Goal: Task Accomplishment & Management: Use online tool/utility

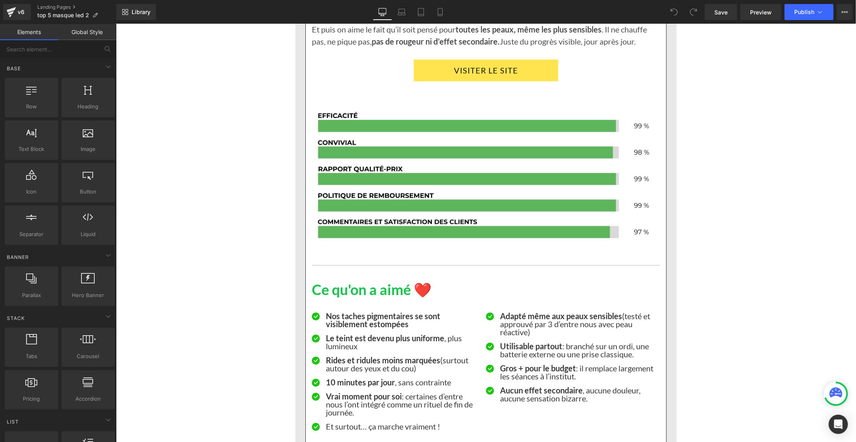
scroll to position [1515, 0]
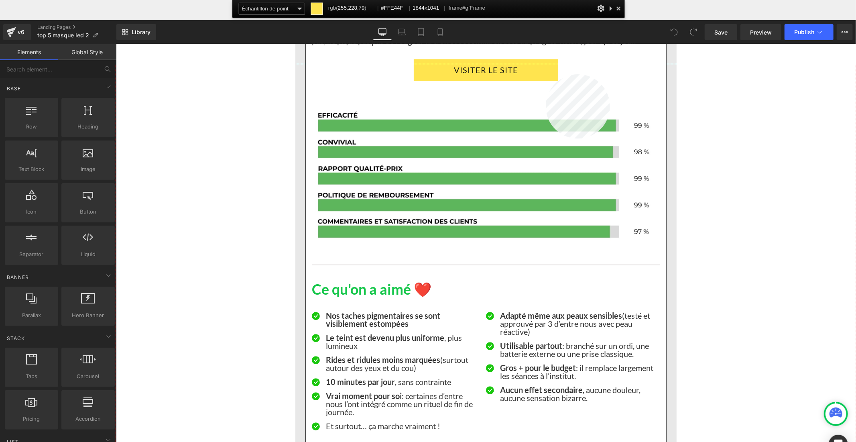
click at [545, 74] on div at bounding box center [486, 273] width 740 height 418
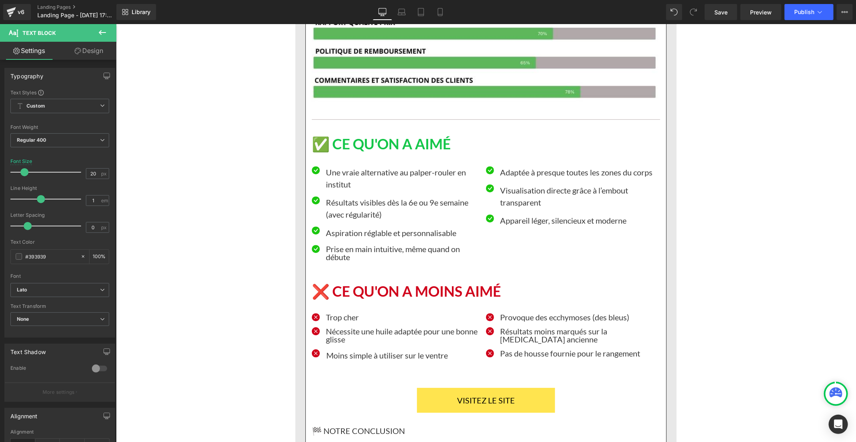
click at [332, 166] on p "Une vraie alternative au palper-rouler en institut" at bounding box center [402, 178] width 154 height 24
click at [96, 199] on input "1.5" at bounding box center [93, 200] width 14 height 10
type input "1"
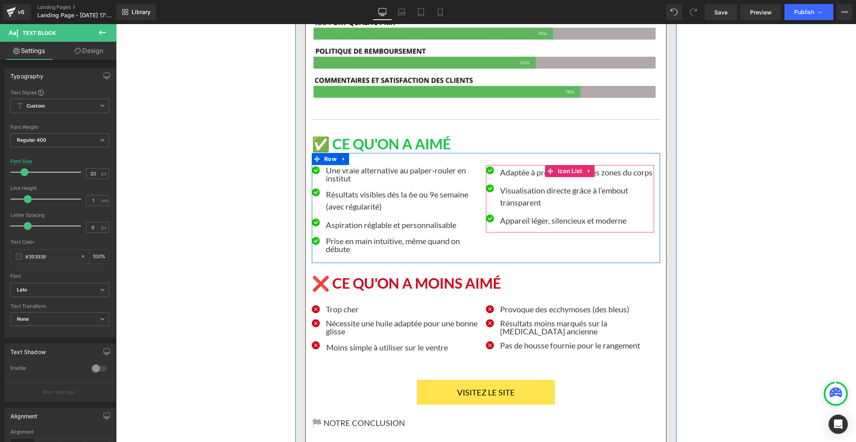
click at [503, 166] on p "Adaptée à presque toutes les zones du corps" at bounding box center [576, 172] width 154 height 12
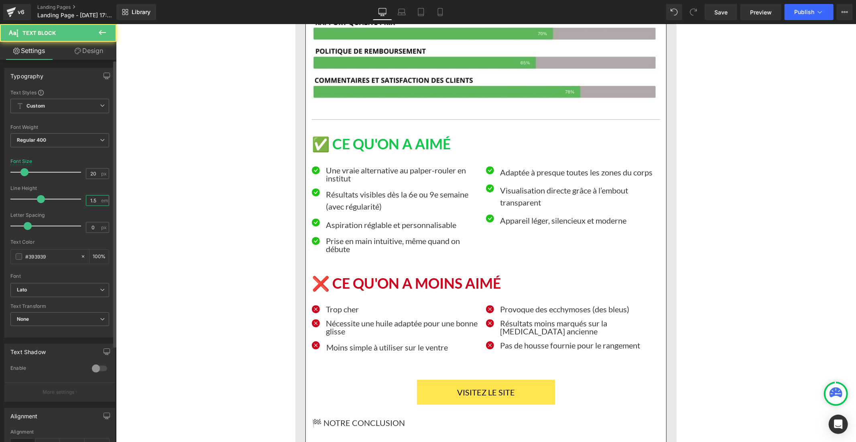
click at [95, 201] on input "1.5" at bounding box center [93, 200] width 14 height 10
type input "1"
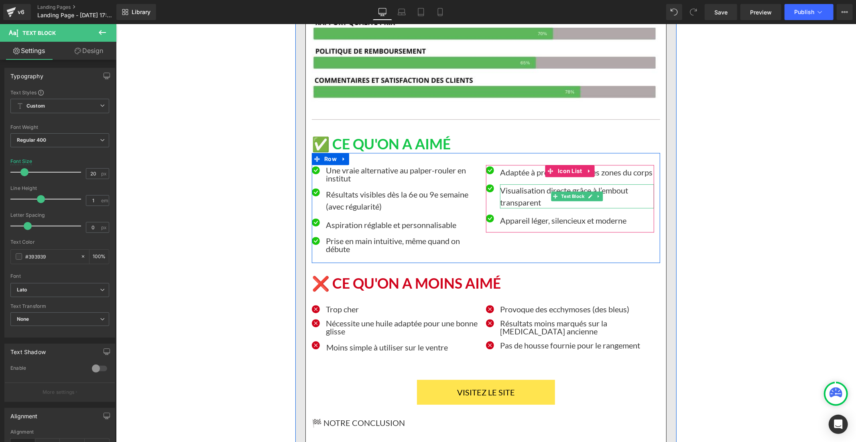
click at [514, 184] on p "Visualisation directe grâce à l’embout transparent" at bounding box center [576, 196] width 154 height 24
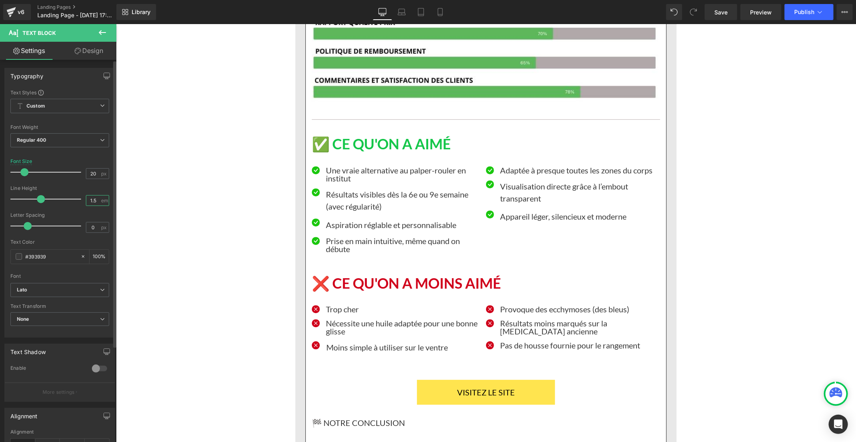
click at [96, 201] on input "1.5" at bounding box center [93, 200] width 14 height 10
type input "1"
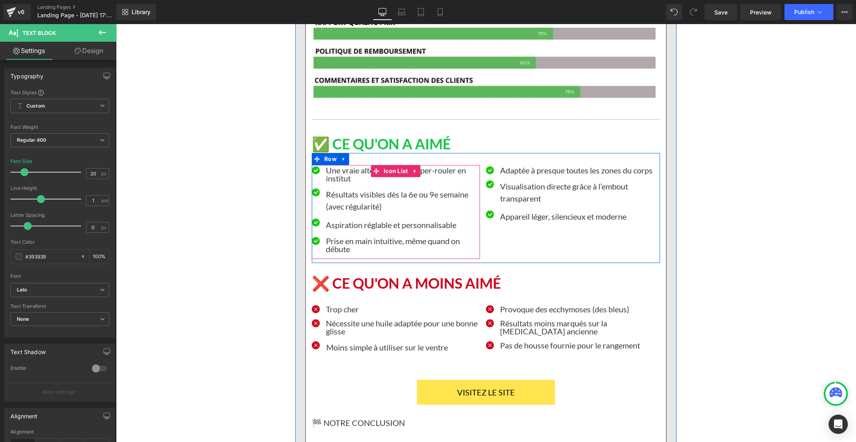
click at [512, 176] on ul "Icon Adaptée à presque toutes les zones du corps Text Block Icon Visualisation …" at bounding box center [569, 197] width 168 height 62
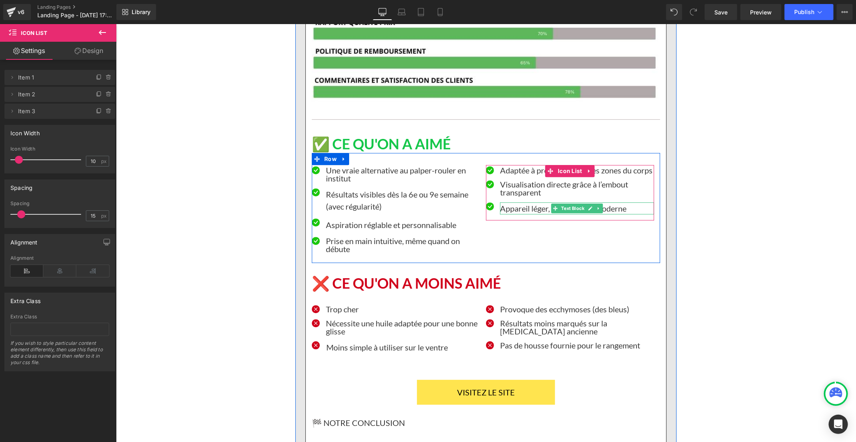
click at [512, 202] on p "Appareil léger, silencieux et moderne" at bounding box center [576, 208] width 154 height 12
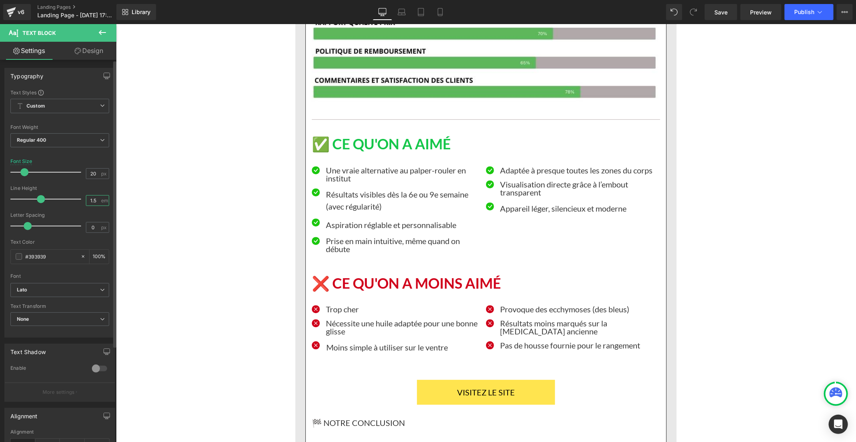
click at [94, 201] on input "1.5" at bounding box center [93, 200] width 14 height 10
type input "1"
click at [722, 9] on span "Save" at bounding box center [720, 12] width 13 height 8
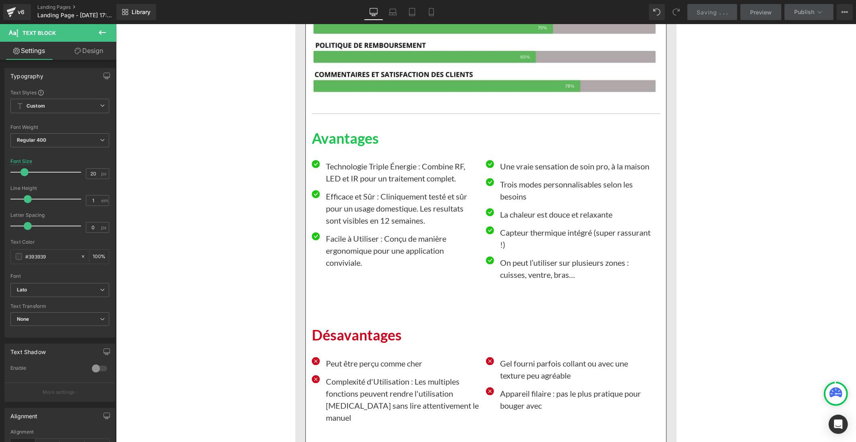
scroll to position [5893, 0]
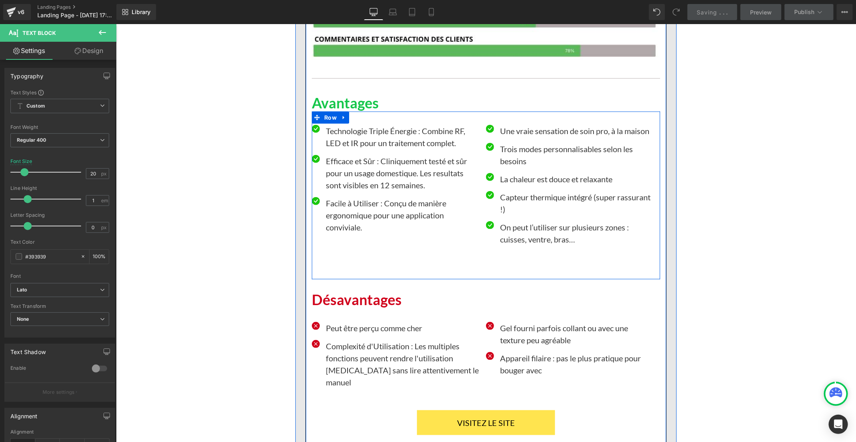
click at [343, 124] on p "Technologie Triple Énergie : Combine RF, LED et IR pour un traitement complet." at bounding box center [402, 136] width 154 height 24
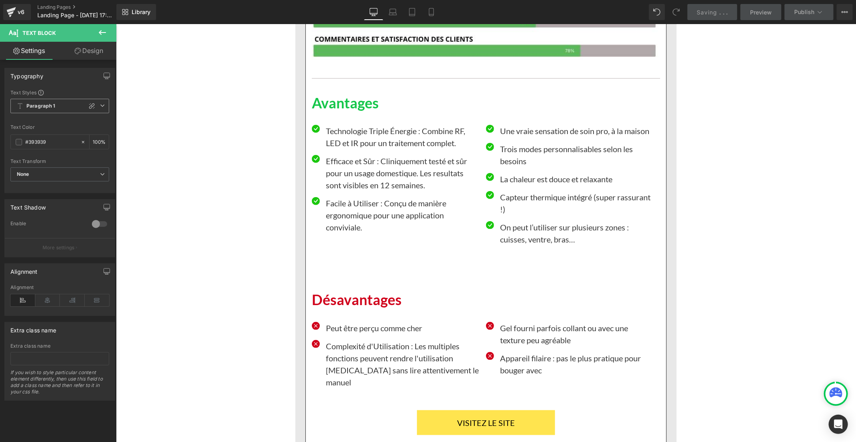
click at [43, 102] on span "Paragraph 1" at bounding box center [59, 106] width 99 height 14
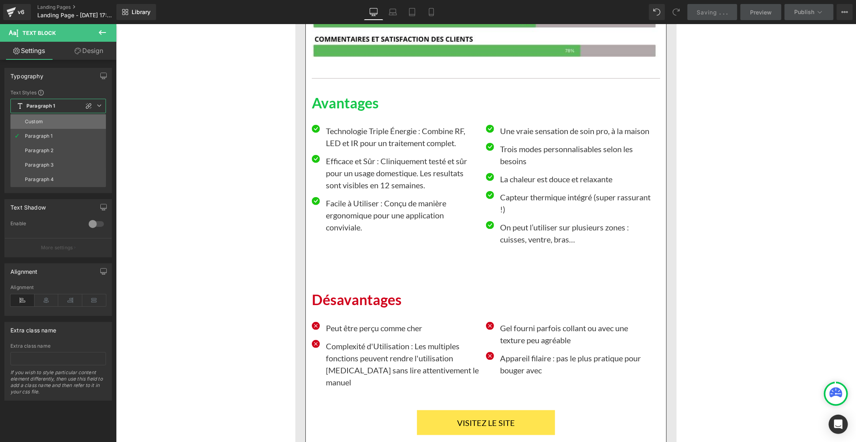
click at [49, 120] on li "Custom" at bounding box center [57, 121] width 95 height 14
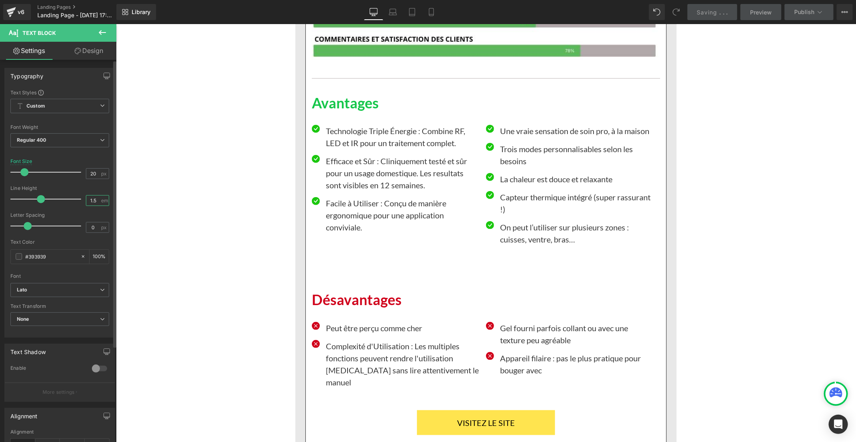
click at [93, 201] on input "1.5" at bounding box center [93, 200] width 14 height 10
type input "1"
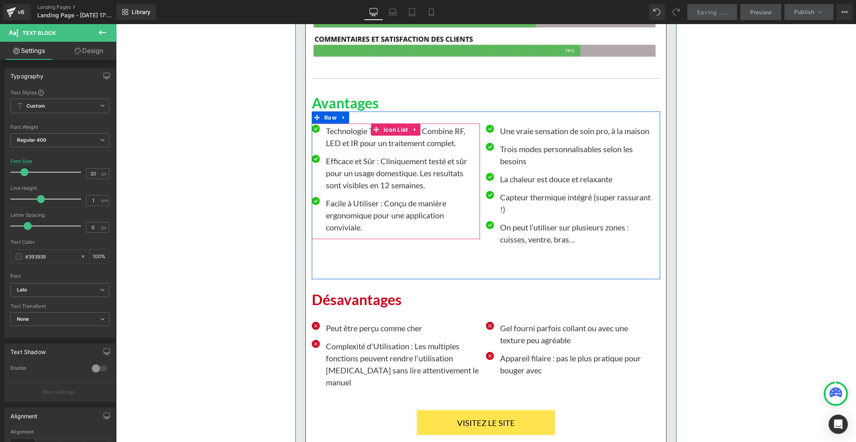
click at [345, 154] on p "Efficace et Sûr : Cliniquement testé et sûr pour un usage domestique. Les resul…" at bounding box center [402, 172] width 154 height 36
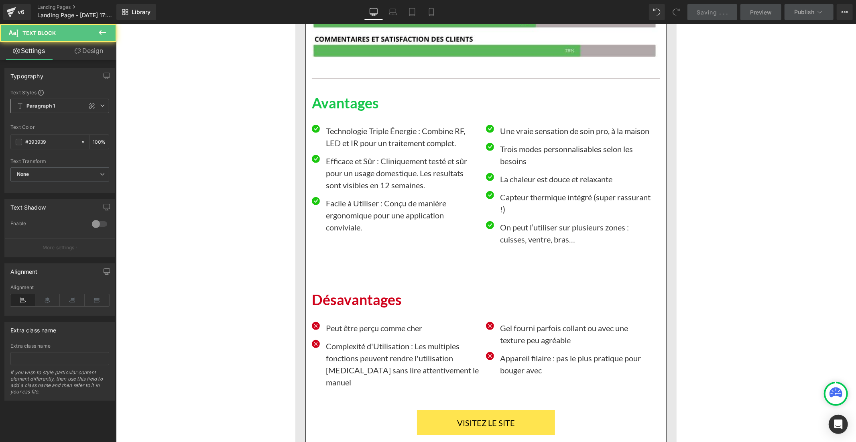
click at [65, 110] on span "Paragraph 1" at bounding box center [59, 106] width 99 height 14
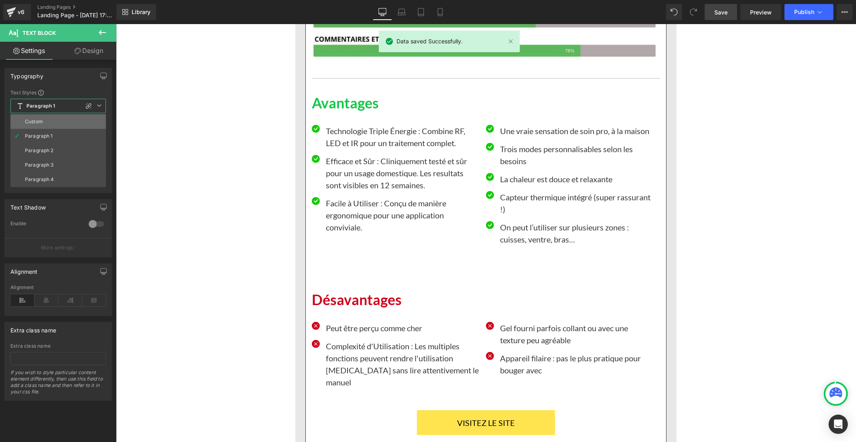
click at [61, 126] on li "Custom" at bounding box center [57, 121] width 95 height 14
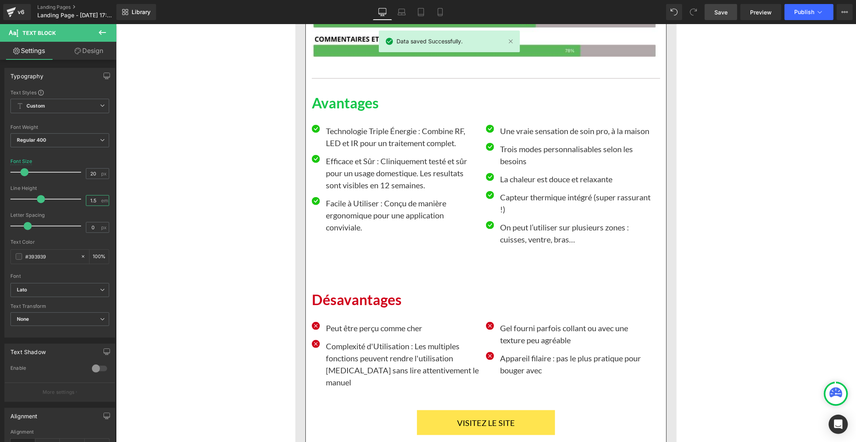
click at [95, 199] on input "1.5" at bounding box center [93, 200] width 14 height 10
type input "1"
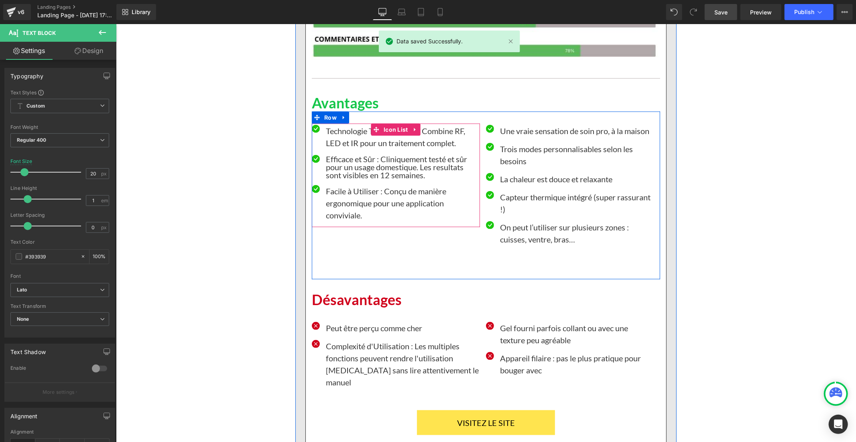
click at [342, 185] on p "Facile à Utiliser : Conçu de manière ergonomique pour une application convivial…" at bounding box center [402, 203] width 154 height 36
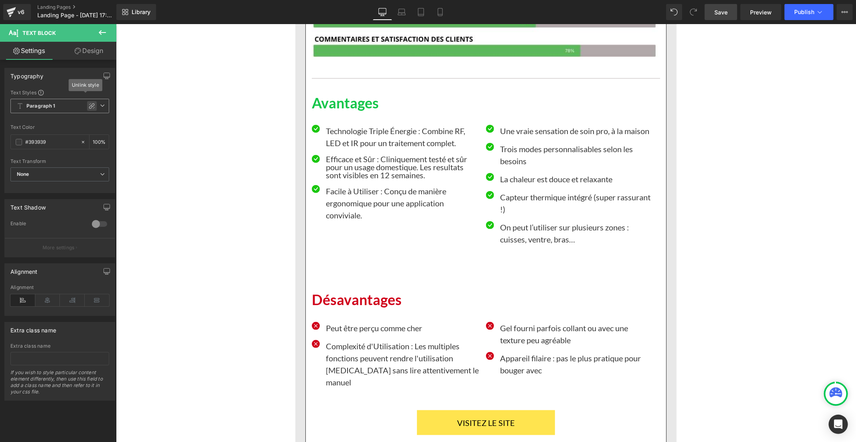
click at [89, 108] on icon at bounding box center [92, 106] width 6 height 6
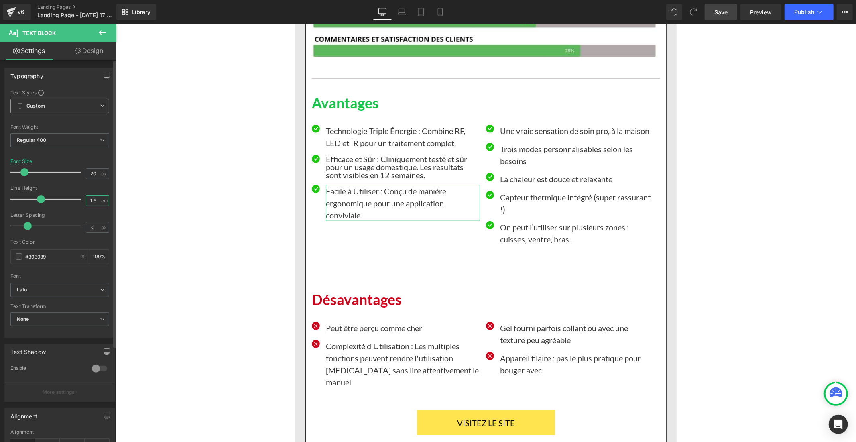
click at [94, 200] on input "1.5" at bounding box center [93, 200] width 14 height 10
type input "1"
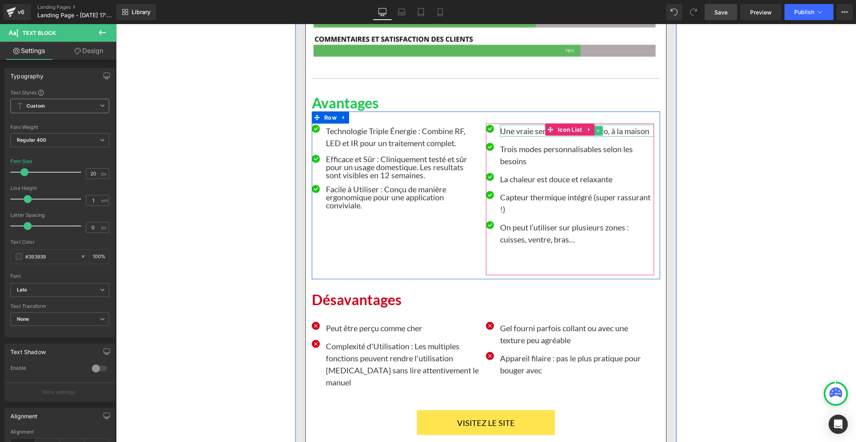
click at [501, 124] on p "Une vraie sensation de soin pro, à la maison" at bounding box center [576, 130] width 154 height 12
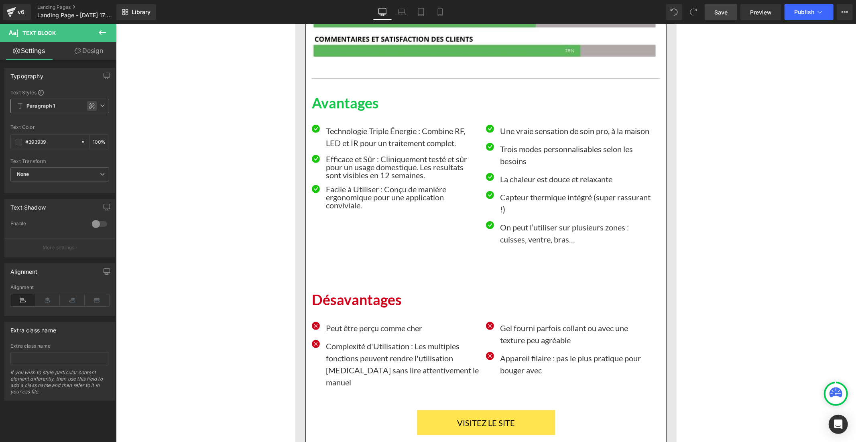
click at [89, 106] on icon at bounding box center [92, 106] width 6 height 6
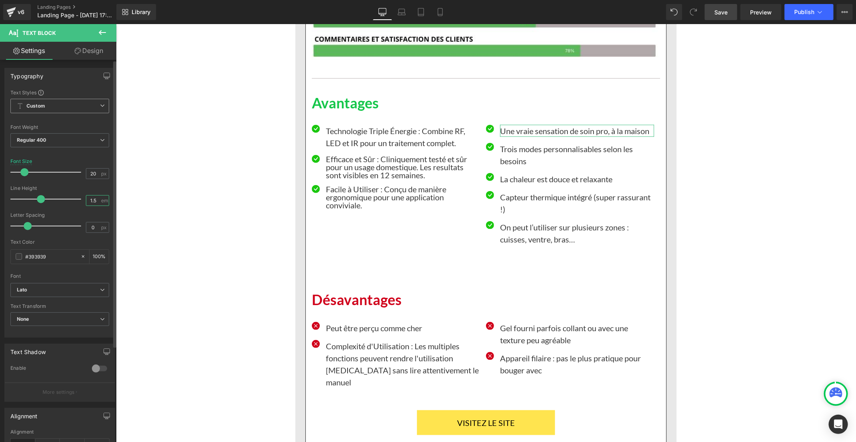
click at [95, 198] on input "1.5" at bounding box center [93, 200] width 14 height 10
type input "1"
click at [508, 142] on p "Trois modes personnalisables selon les besoins" at bounding box center [576, 154] width 154 height 24
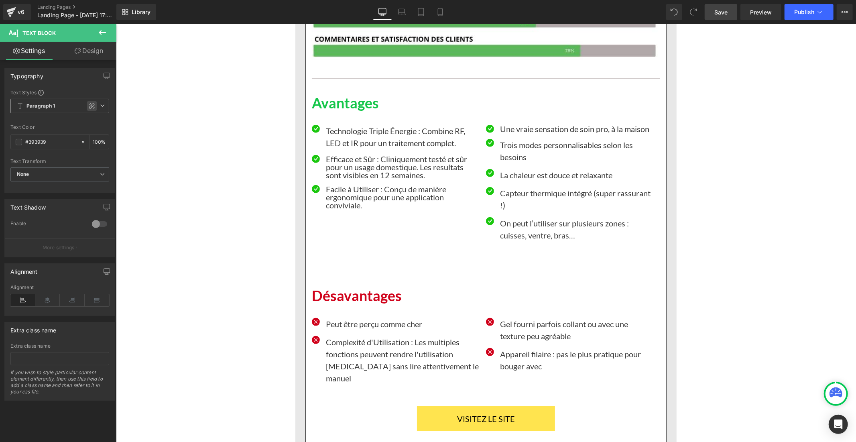
click at [90, 103] on icon at bounding box center [92, 106] width 6 height 6
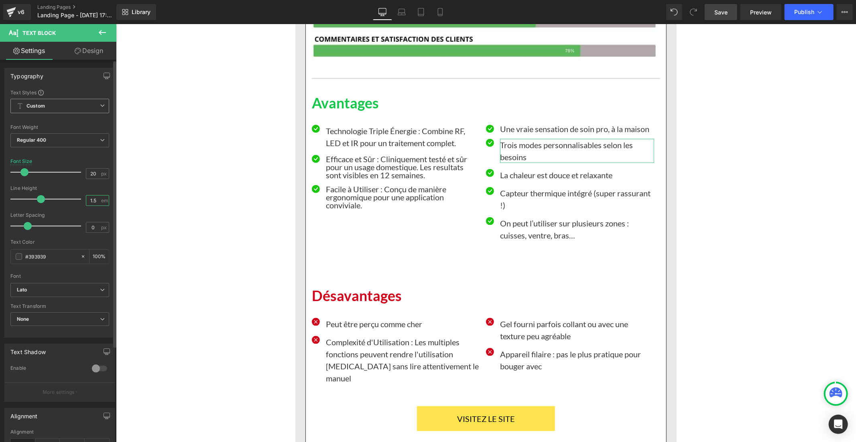
click at [95, 200] on input "1.5" at bounding box center [93, 200] width 14 height 10
type input "1"
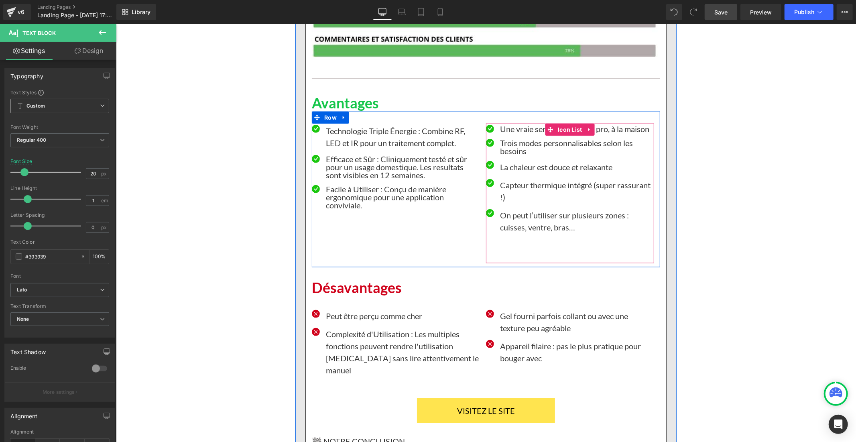
click at [511, 129] on ul "Icon Une vraie sensation de soin pro, à la maison Text Block Icon Trois modes p…" at bounding box center [569, 193] width 168 height 138
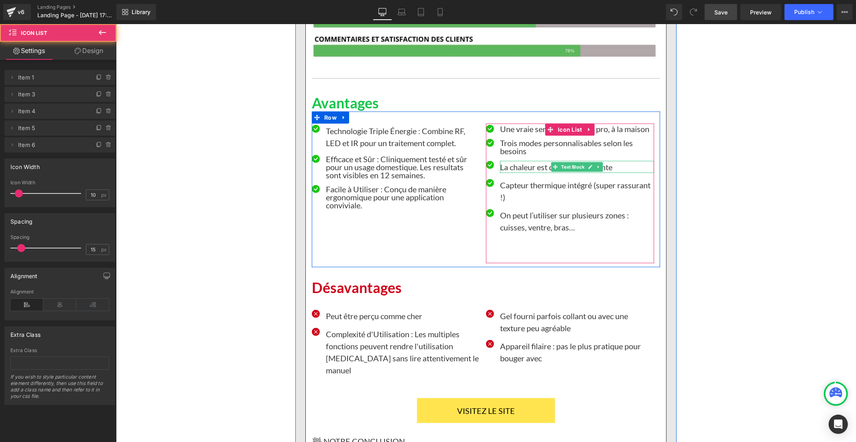
click at [512, 160] on p "La chaleur est douce et relaxante" at bounding box center [576, 166] width 154 height 12
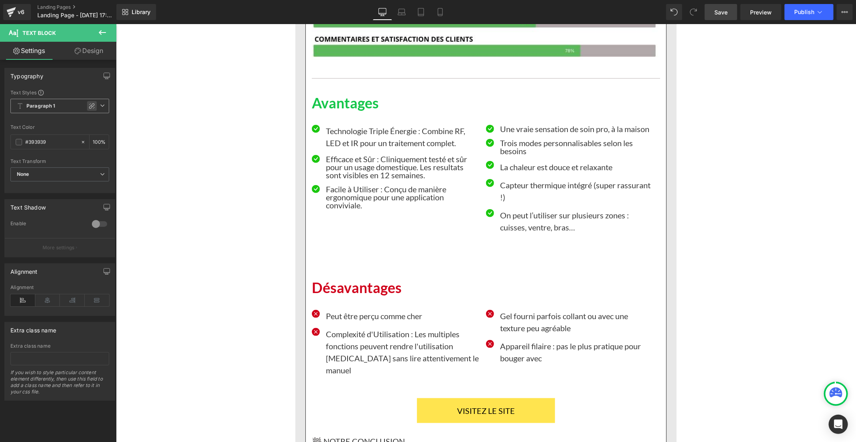
click at [89, 106] on icon at bounding box center [92, 106] width 6 height 6
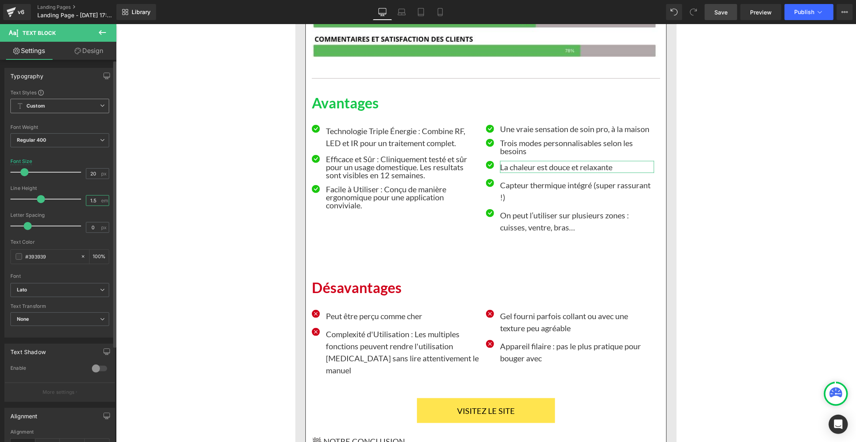
click at [92, 201] on input "1.5" at bounding box center [93, 200] width 14 height 10
type input "1"
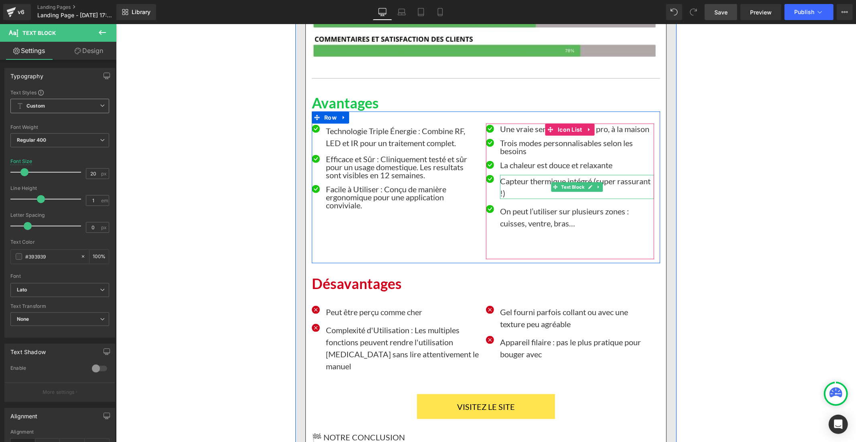
click at [509, 175] on p "Capteur thermique intégré (super rassurant !)" at bounding box center [576, 187] width 154 height 24
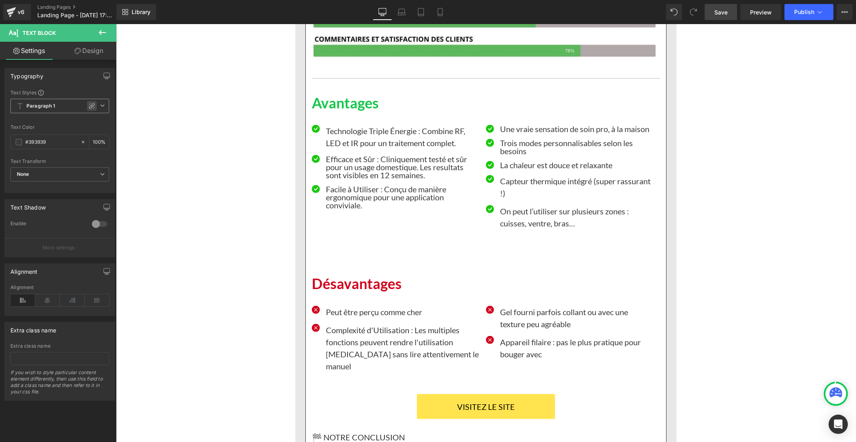
click at [89, 105] on icon at bounding box center [92, 106] width 6 height 6
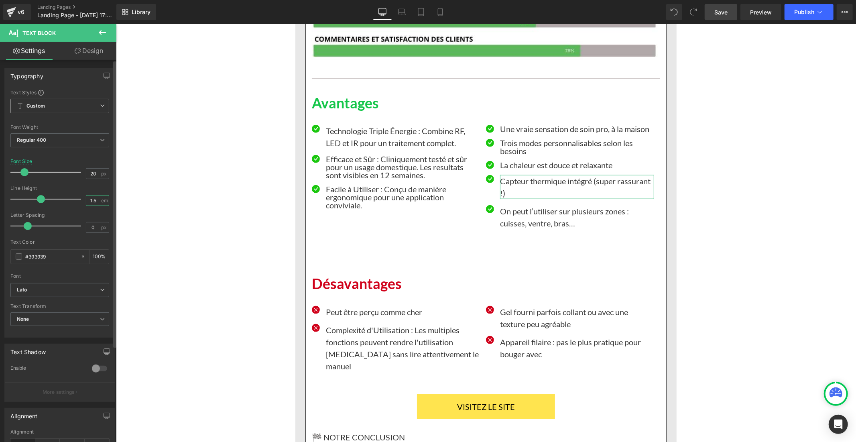
click at [93, 198] on input "1.5" at bounding box center [93, 200] width 14 height 10
type input "1"
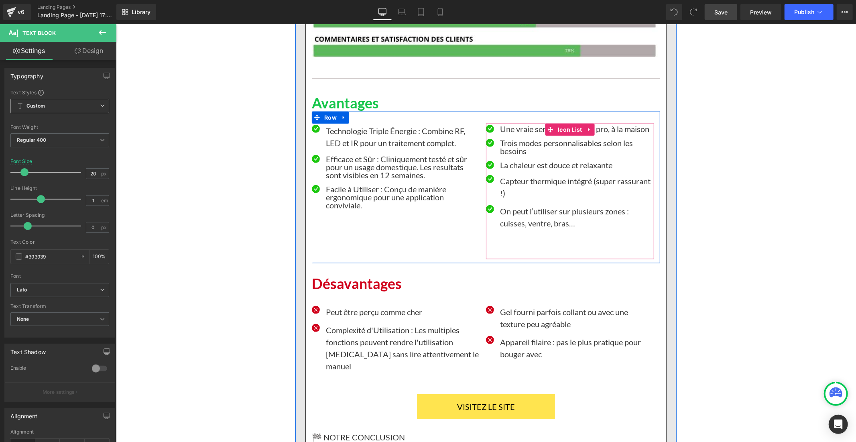
click at [509, 205] on p "On peut l’utiliser sur plusieurs zones : cuisses, ventre, bras…" at bounding box center [576, 217] width 154 height 24
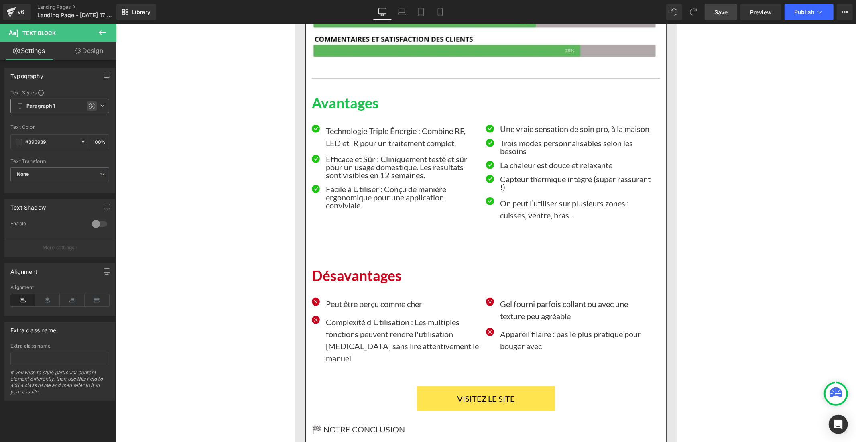
click at [89, 108] on icon at bounding box center [92, 106] width 6 height 6
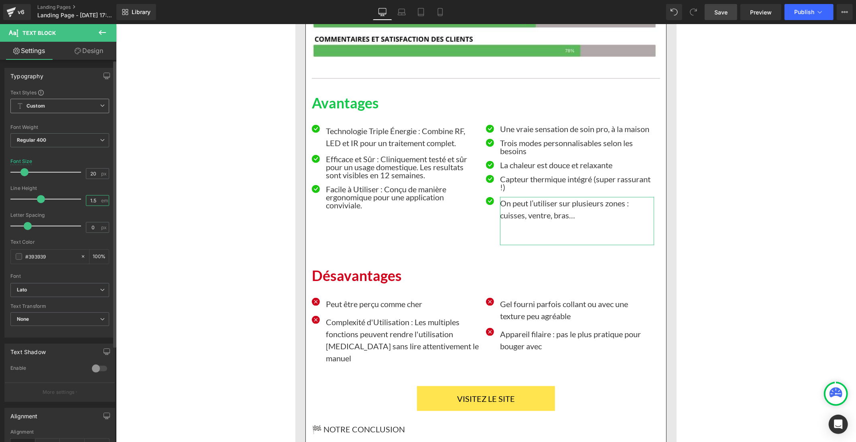
click at [93, 202] on input "1.5" at bounding box center [93, 200] width 14 height 10
type input "1"
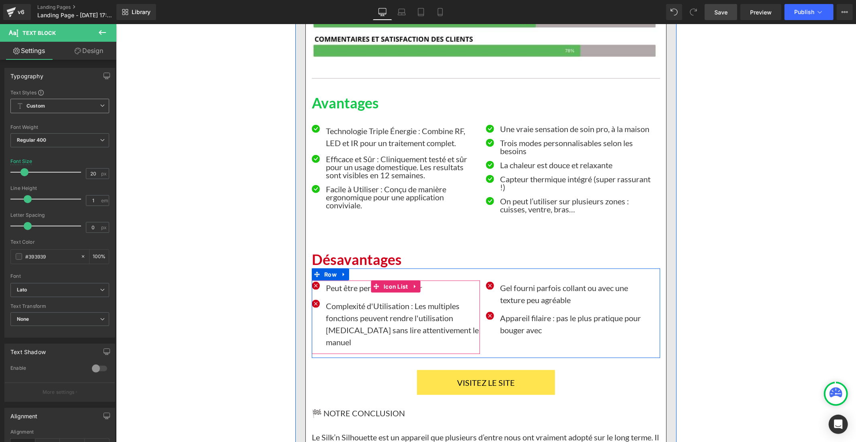
click at [337, 281] on p "Peut être perçu comme cher" at bounding box center [402, 287] width 154 height 12
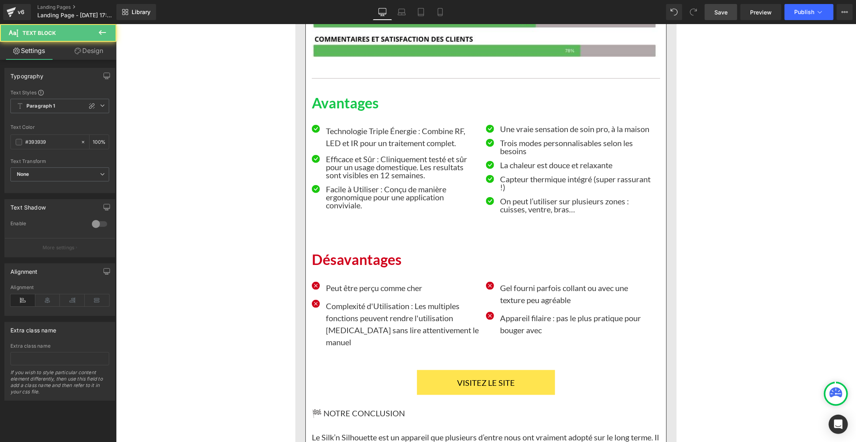
click at [90, 105] on icon at bounding box center [92, 106] width 6 height 6
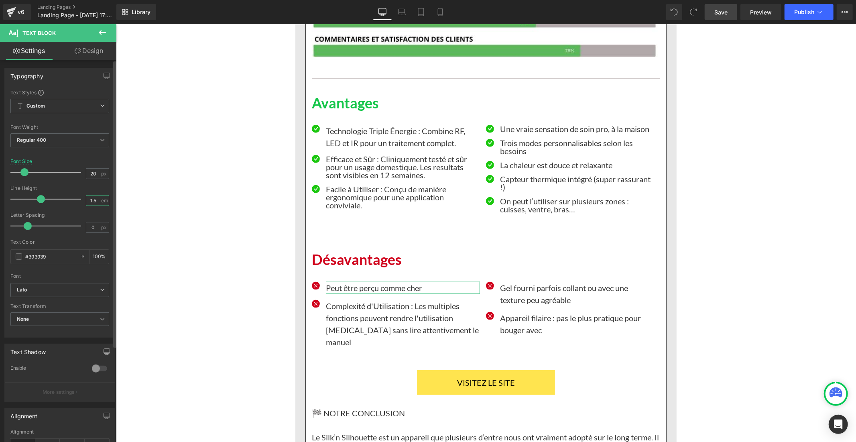
click at [95, 203] on input "1.5" at bounding box center [93, 200] width 14 height 10
type input "1"
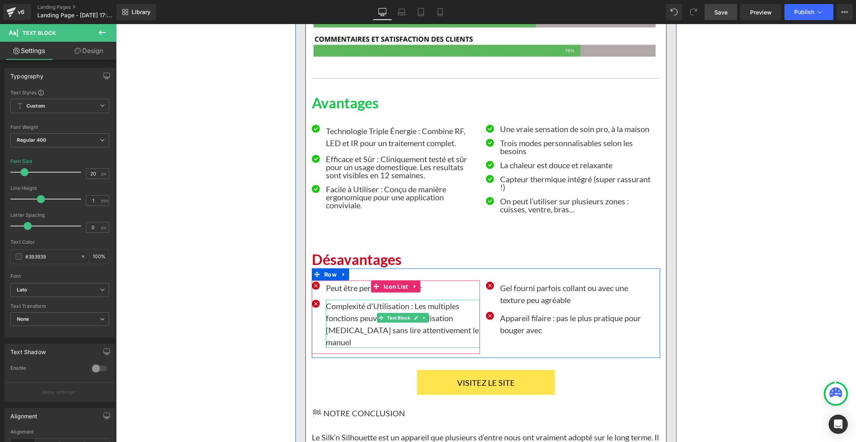
click at [363, 299] on p "Complexité d'Utilisation : Les multiples fonctions peuvent rendre l'utilisation…" at bounding box center [402, 323] width 154 height 48
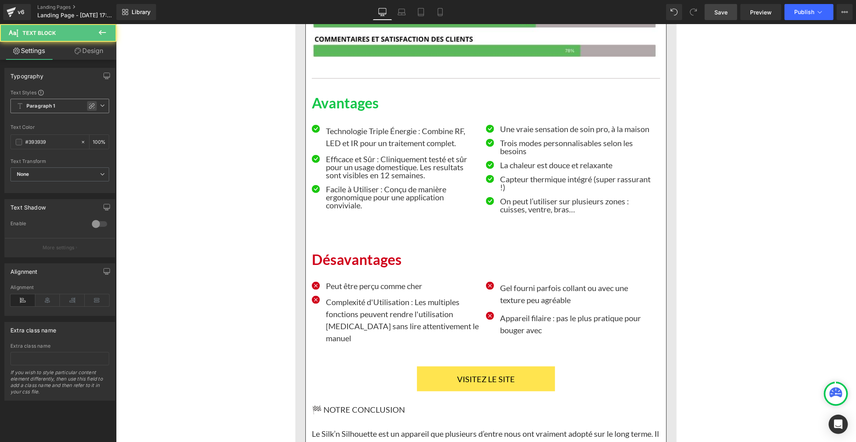
click at [90, 103] on icon at bounding box center [92, 106] width 6 height 6
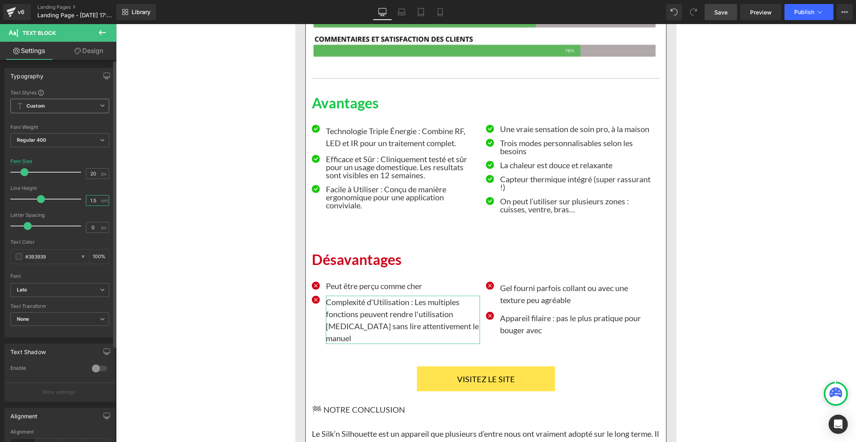
click at [91, 197] on input "1.5" at bounding box center [93, 200] width 14 height 10
click at [92, 199] on input "1.5" at bounding box center [93, 200] width 14 height 10
type input "1"
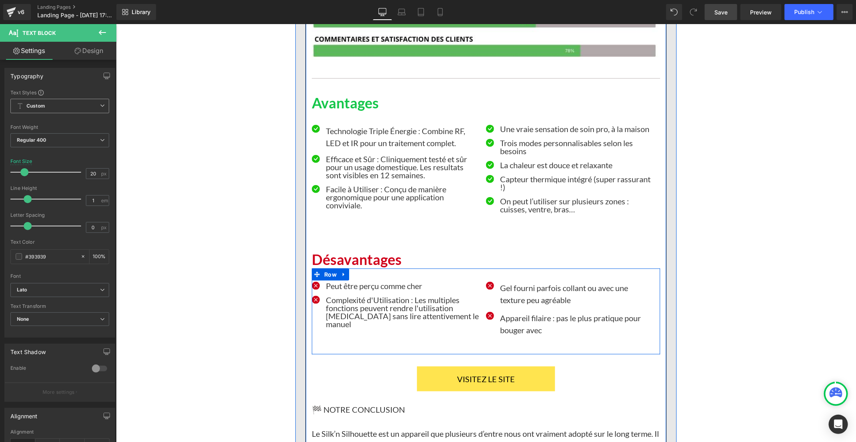
click at [505, 281] on p "Gel fourni parfois collant ou avec une texture peu agréable" at bounding box center [576, 293] width 154 height 24
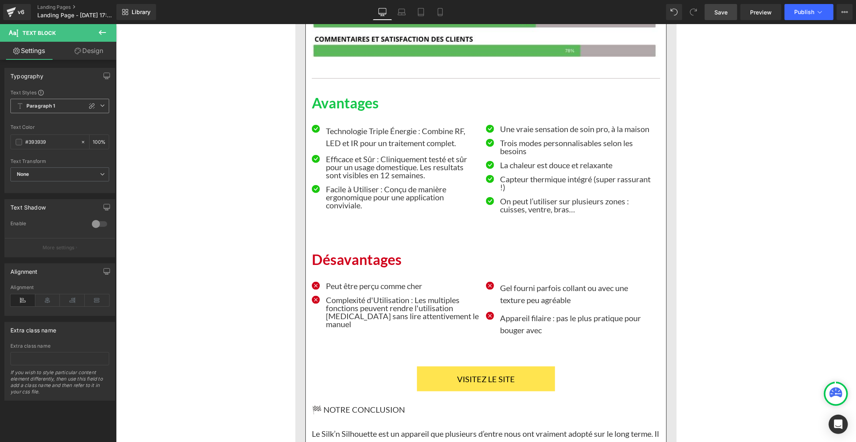
click at [89, 101] on span "Paragraph 1" at bounding box center [59, 106] width 99 height 14
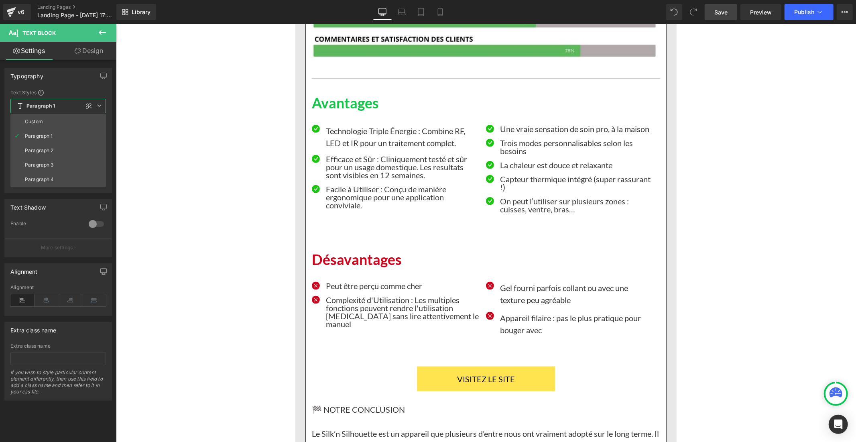
click at [86, 105] on icon at bounding box center [89, 106] width 6 height 6
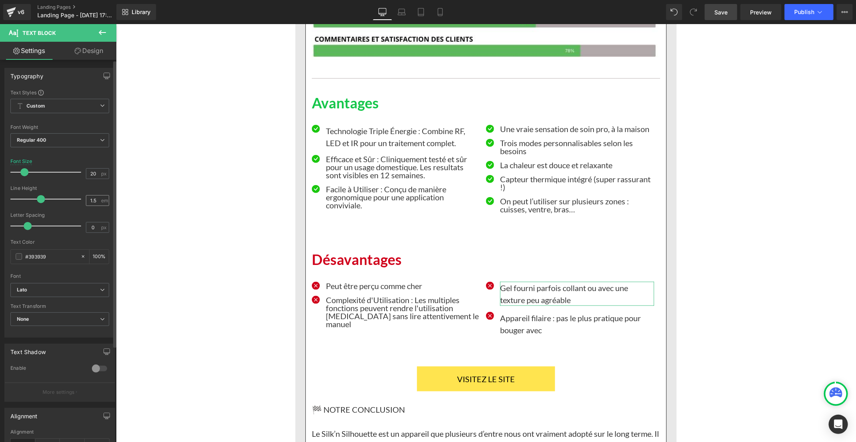
click at [99, 201] on div "1.5 em" at bounding box center [97, 200] width 23 height 11
click at [91, 201] on input "1.5" at bounding box center [93, 200] width 14 height 10
click at [93, 201] on input "1.5" at bounding box center [93, 200] width 14 height 10
type input "1"
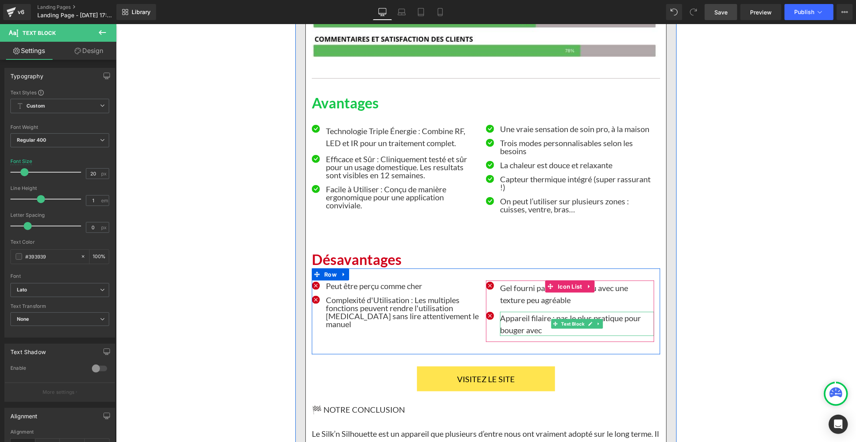
click at [532, 333] on div at bounding box center [576, 334] width 154 height 2
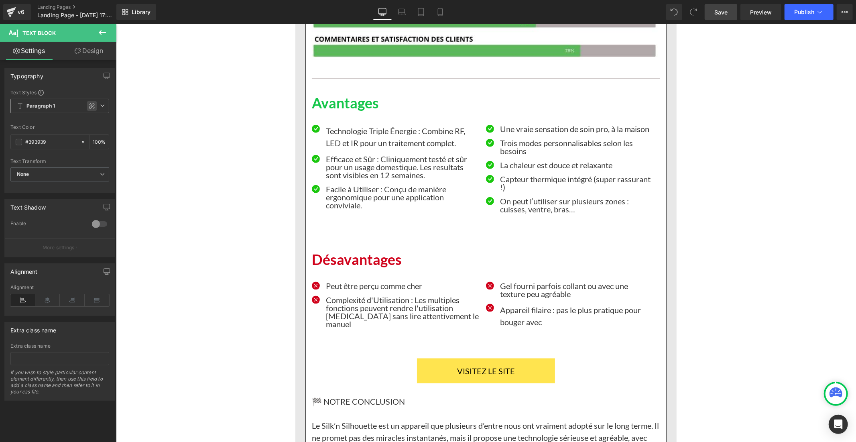
click at [89, 105] on icon at bounding box center [92, 106] width 6 height 6
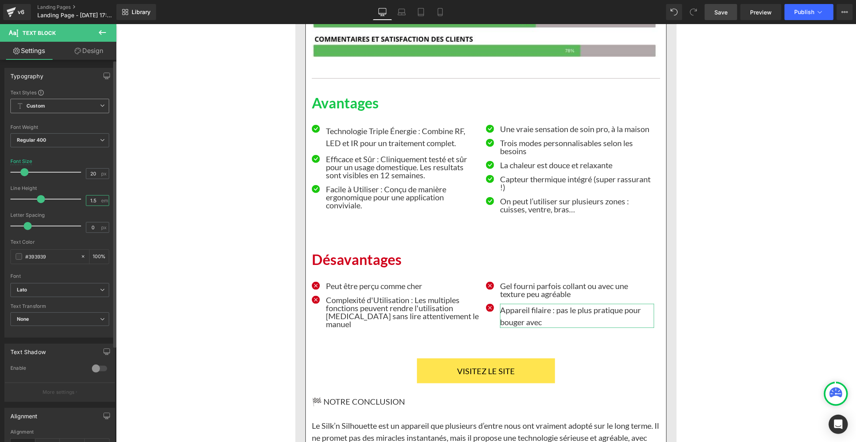
click at [96, 201] on input "1.5" at bounding box center [93, 200] width 14 height 10
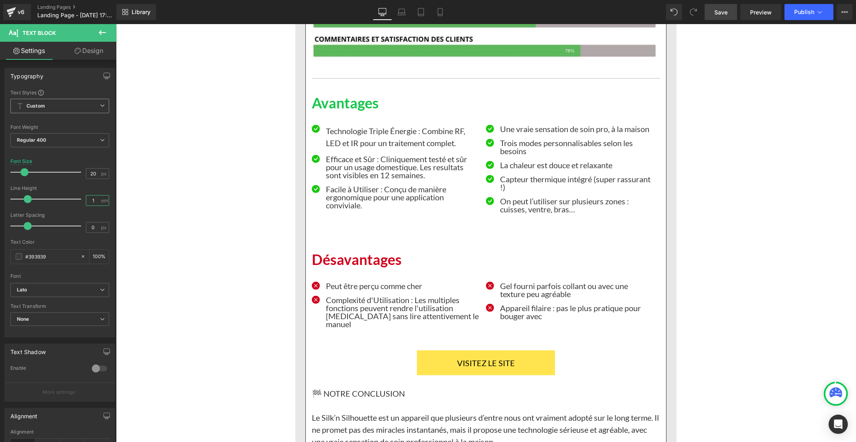
type input "1"
drag, startPoint x: 726, startPoint y: 14, endPoint x: 406, endPoint y: 247, distance: 396.1
click at [726, 14] on span "Save" at bounding box center [720, 12] width 13 height 8
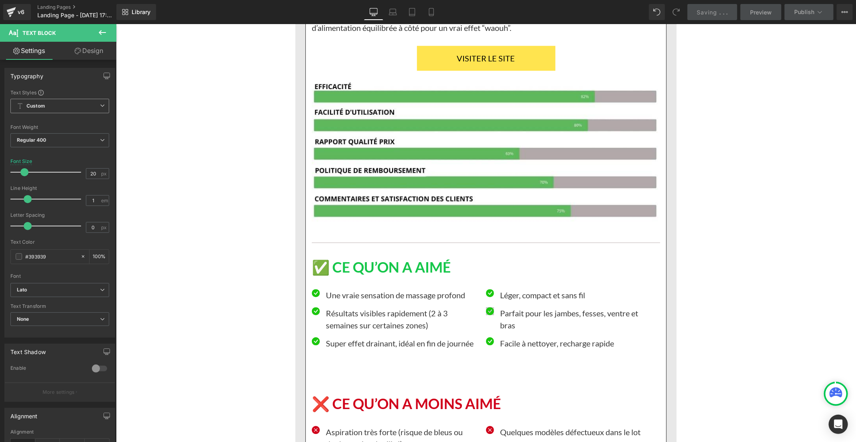
scroll to position [7096, 0]
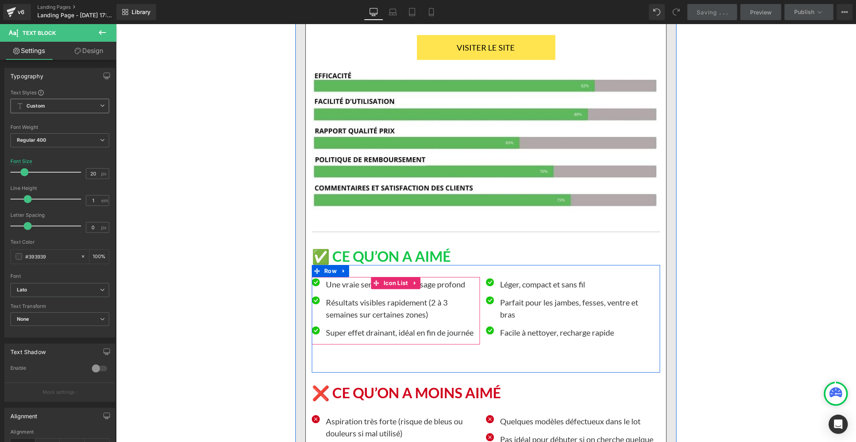
click at [339, 278] on p "Une vraie sensation de massage profond" at bounding box center [402, 284] width 154 height 12
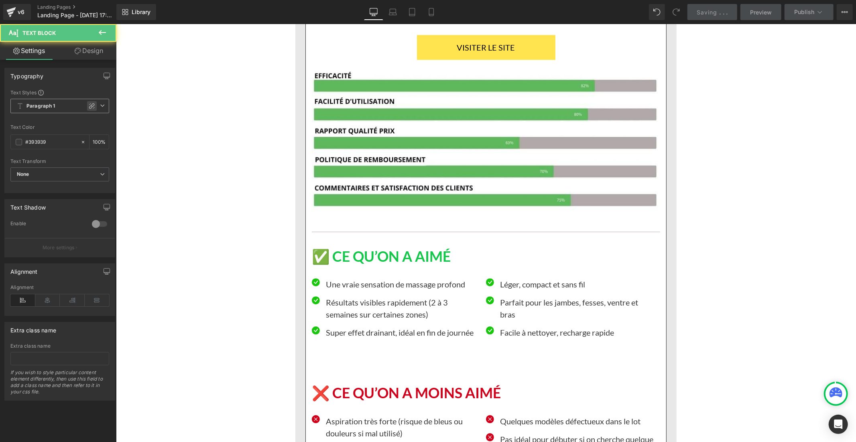
click at [89, 104] on icon at bounding box center [92, 106] width 6 height 6
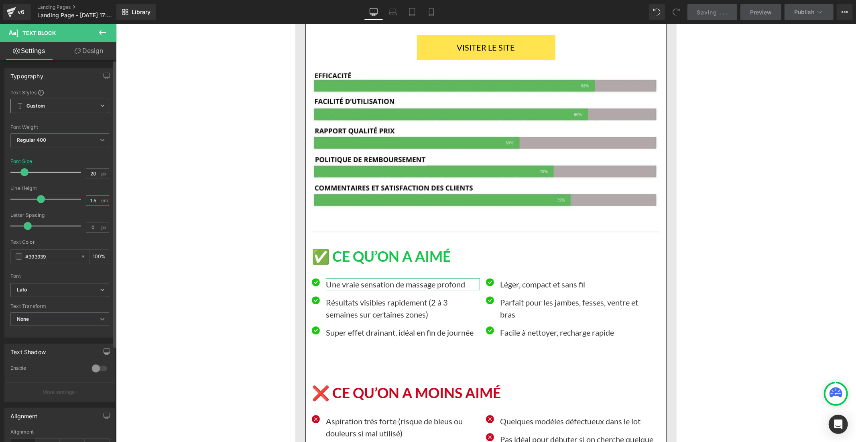
click at [95, 198] on input "1.5" at bounding box center [93, 200] width 14 height 10
type input "1"
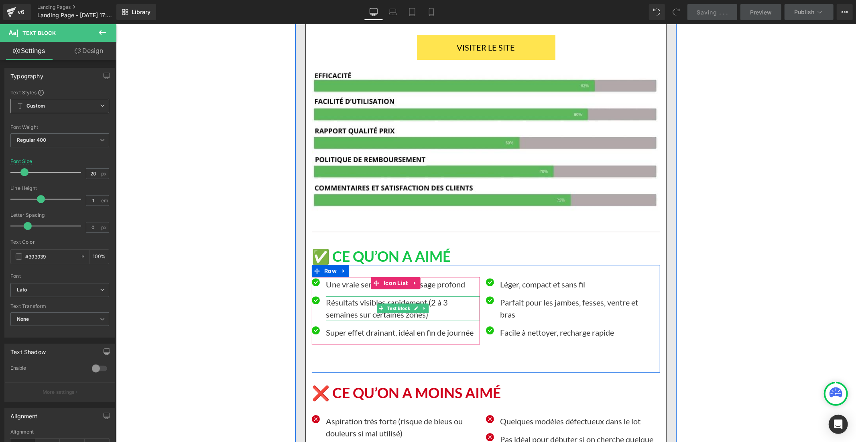
click at [340, 296] on p "Résultats visibles rapidement (2 à 3 semaines sur certaines zones)" at bounding box center [402, 308] width 154 height 24
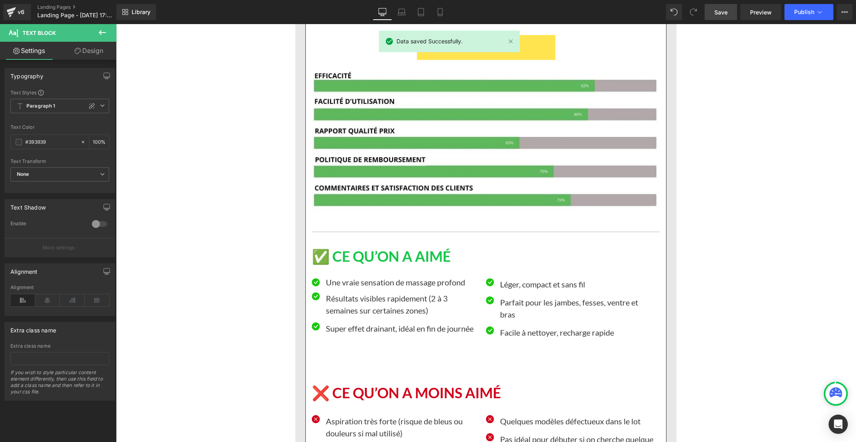
click at [333, 292] on p "Résultats visibles rapidement (2 à 3 semaines sur certaines zones)" at bounding box center [402, 304] width 154 height 24
drag, startPoint x: 87, startPoint y: 106, endPoint x: 98, endPoint y: 111, distance: 12.2
click at [89, 106] on icon at bounding box center [92, 106] width 6 height 6
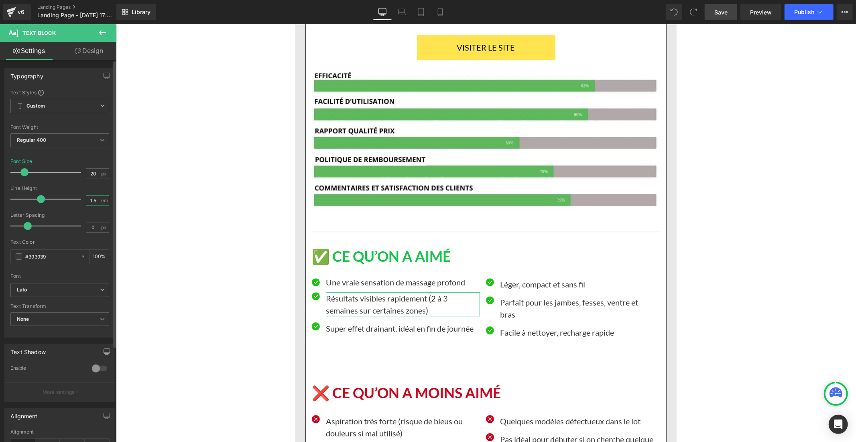
click at [94, 199] on input "1.5" at bounding box center [93, 200] width 14 height 10
type input "1"
click at [353, 293] on ul "Icon Une vraie sensation de massage profond Text Block Icon Résultats visibles …" at bounding box center [395, 309] width 168 height 62
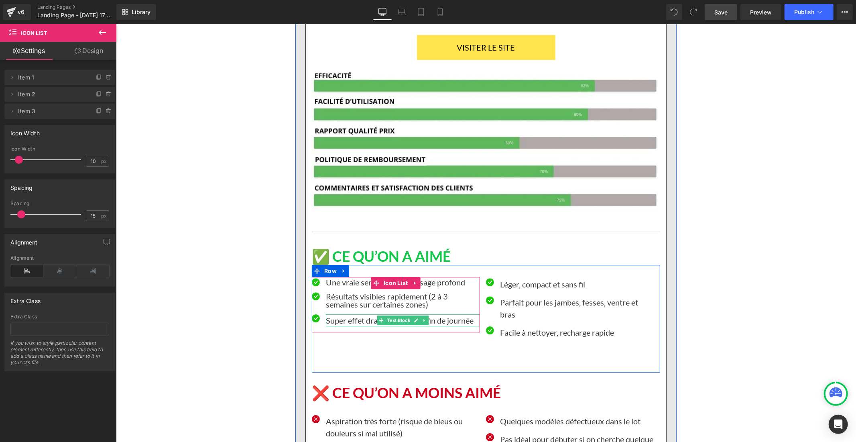
click at [351, 314] on p "Super effet drainant, idéal en fin de journée" at bounding box center [402, 320] width 154 height 12
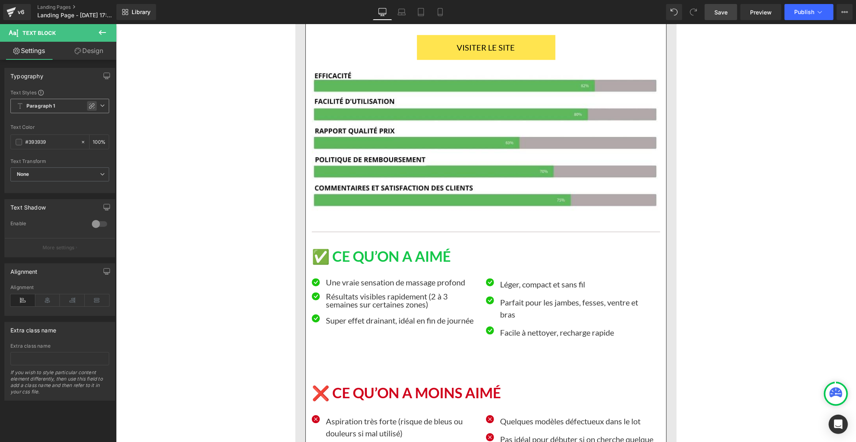
click at [89, 107] on icon at bounding box center [92, 106] width 6 height 6
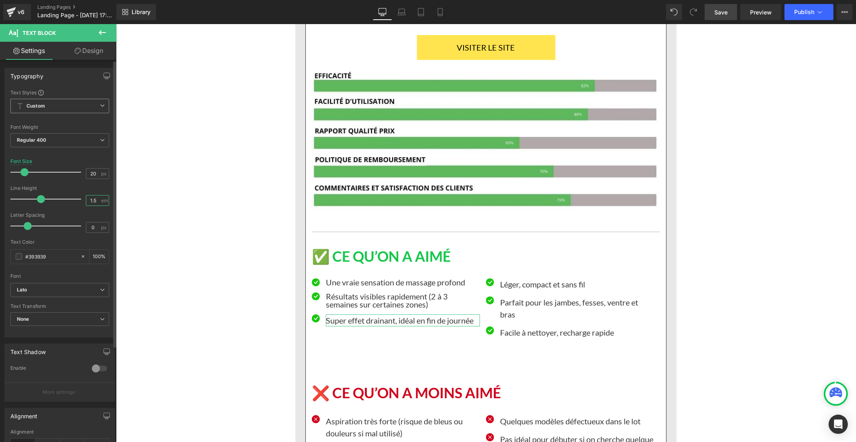
click at [94, 200] on input "1.5" at bounding box center [93, 200] width 14 height 10
type input "1"
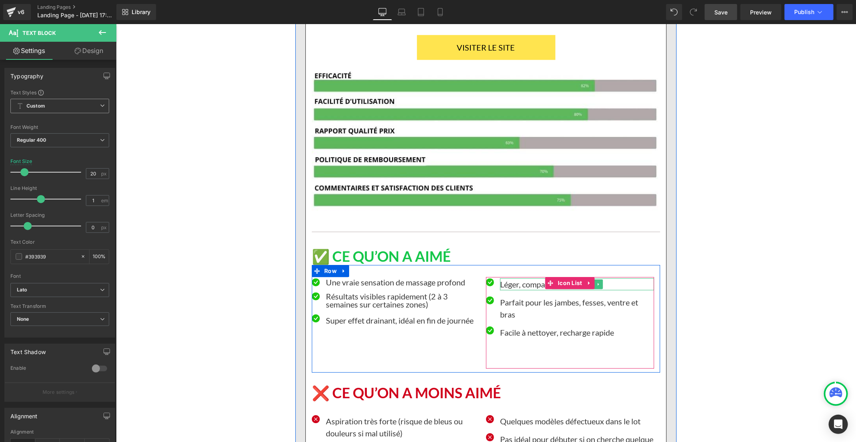
click at [524, 278] on p "Léger, compact et sans fil" at bounding box center [576, 284] width 154 height 12
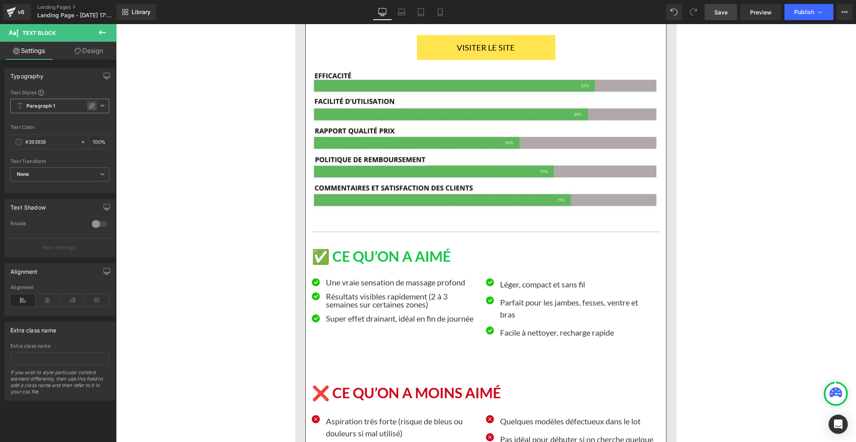
click at [89, 105] on icon at bounding box center [92, 106] width 6 height 6
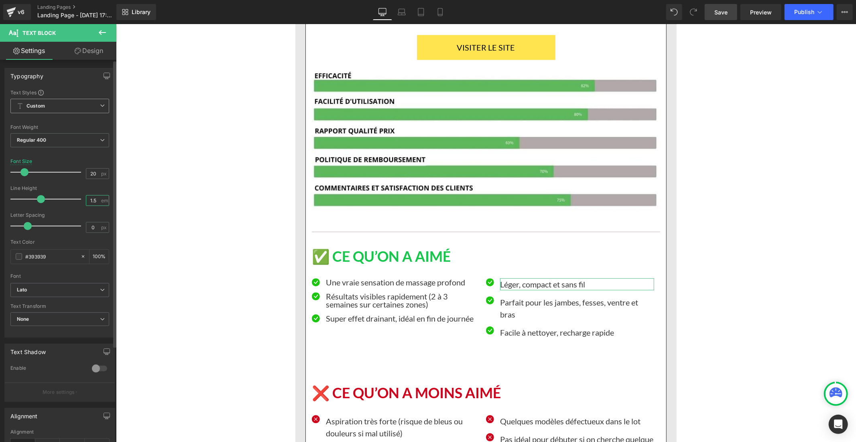
click at [94, 201] on input "1.5" at bounding box center [93, 200] width 14 height 10
type input "1"
click at [503, 296] on p "Parfait pour les jambes, fesses, ventre et bras" at bounding box center [576, 308] width 154 height 24
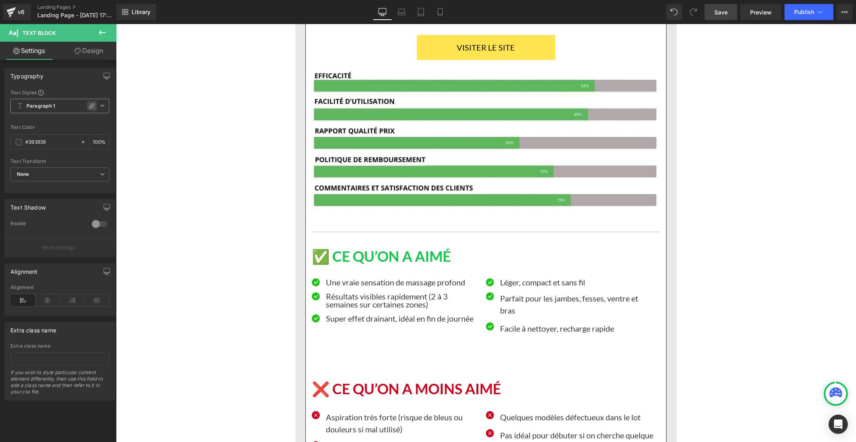
click at [91, 107] on icon at bounding box center [92, 106] width 6 height 6
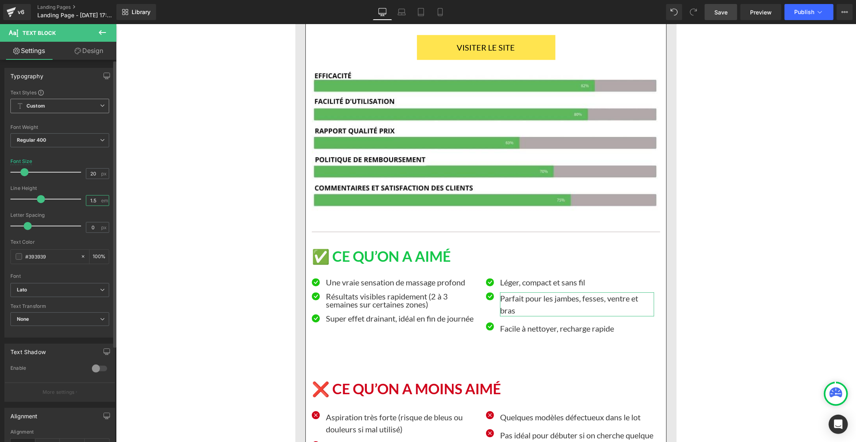
click at [95, 198] on input "1.5" at bounding box center [93, 200] width 14 height 10
type input "1"
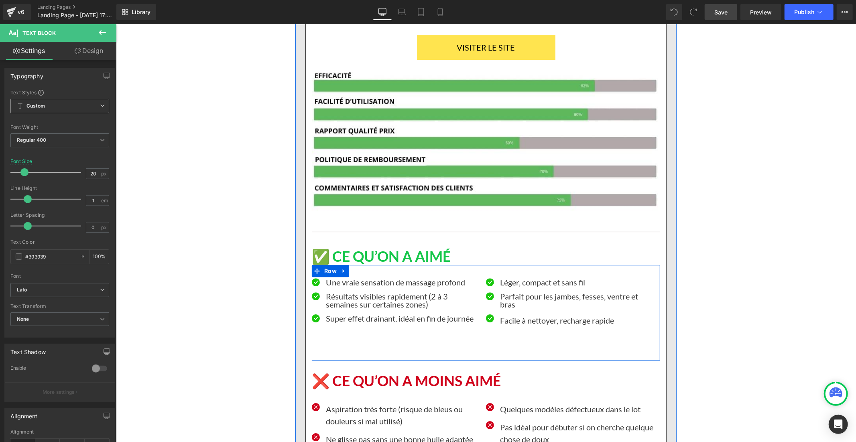
click at [503, 326] on p at bounding box center [576, 332] width 154 height 12
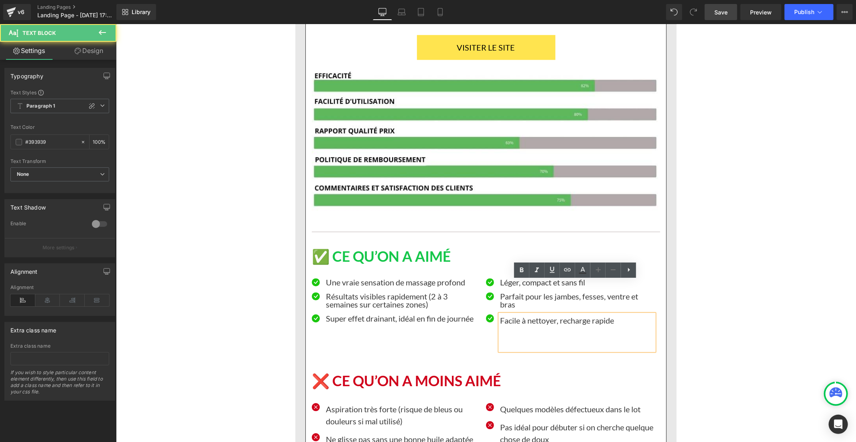
click at [504, 314] on p "Facile à nettoyer, recharge rapide" at bounding box center [576, 320] width 154 height 12
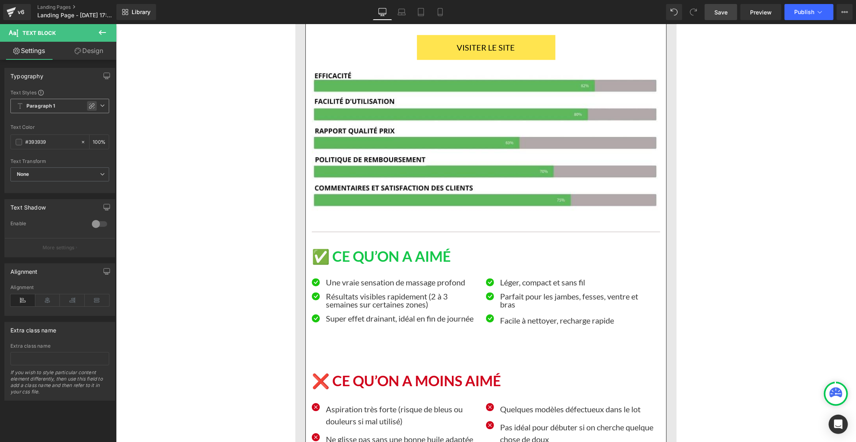
click at [89, 107] on icon at bounding box center [92, 106] width 6 height 6
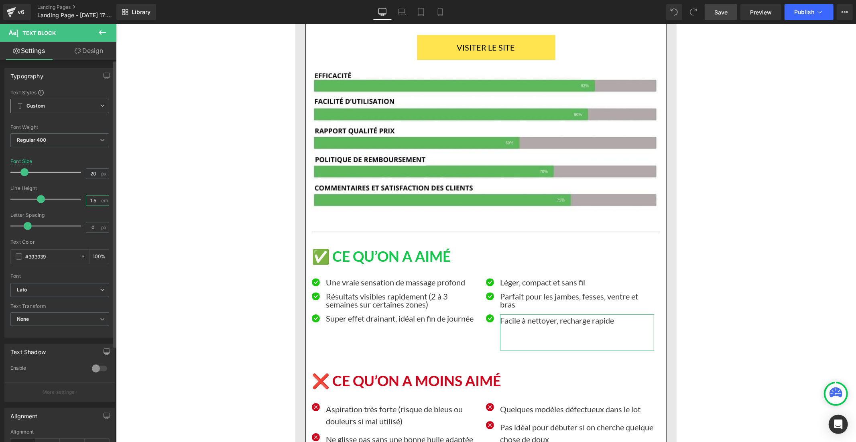
click at [97, 198] on input "1.5" at bounding box center [93, 200] width 14 height 10
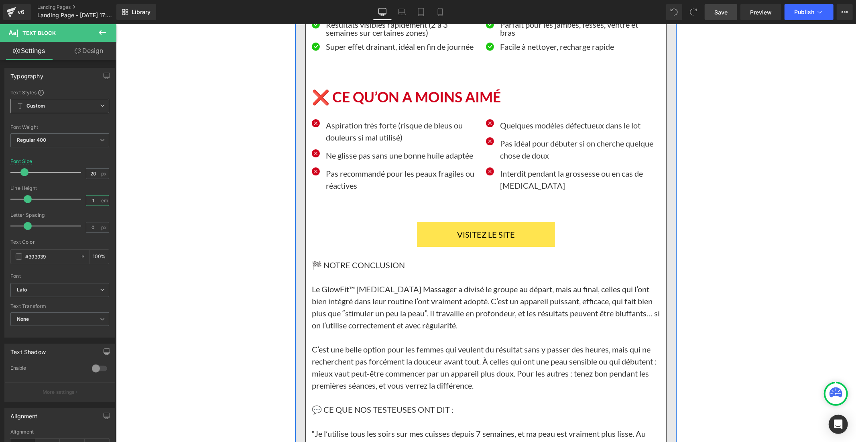
scroll to position [7319, 0]
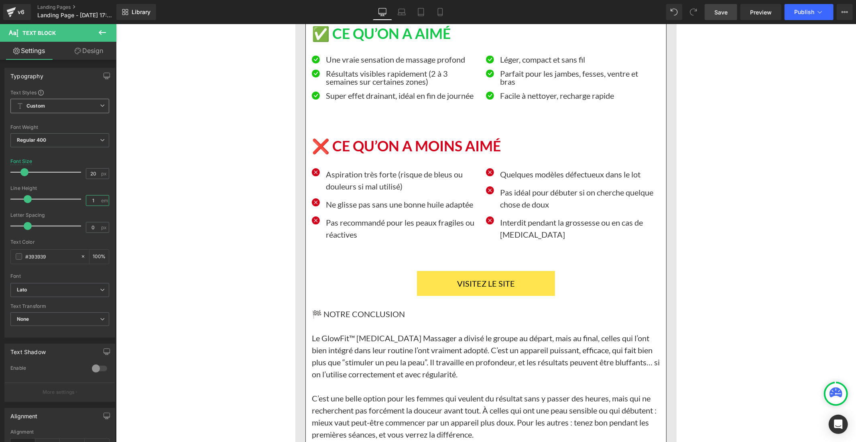
type input "1"
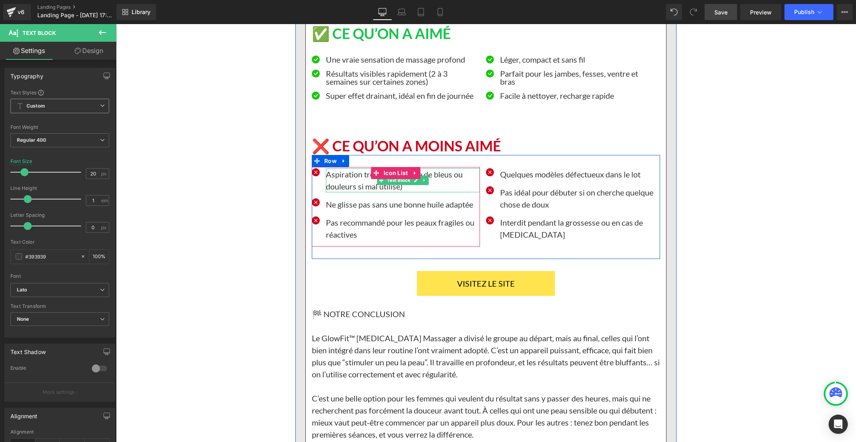
click at [332, 168] on p "Aspiration très forte (risque de bleus ou douleurs si mal utilisé)" at bounding box center [402, 180] width 154 height 24
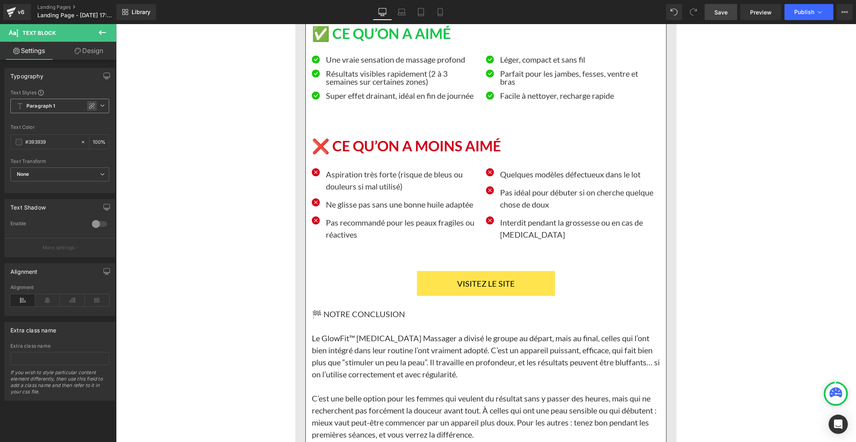
click at [89, 106] on icon at bounding box center [92, 106] width 6 height 6
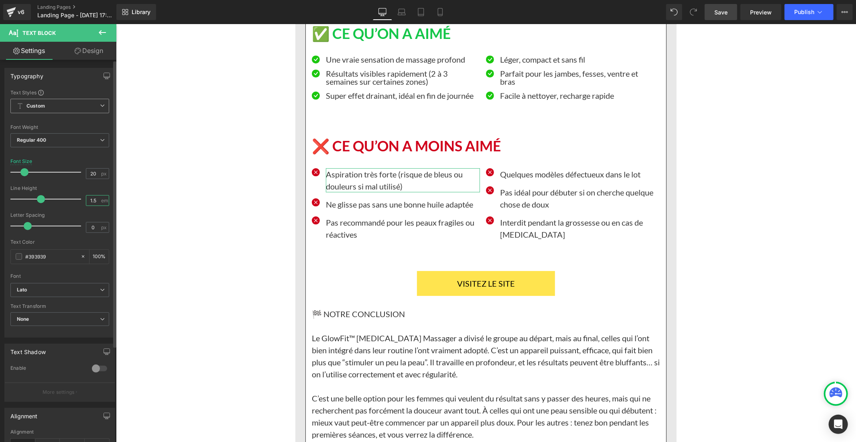
click at [92, 202] on input "1.5" at bounding box center [93, 200] width 14 height 10
type input "1"
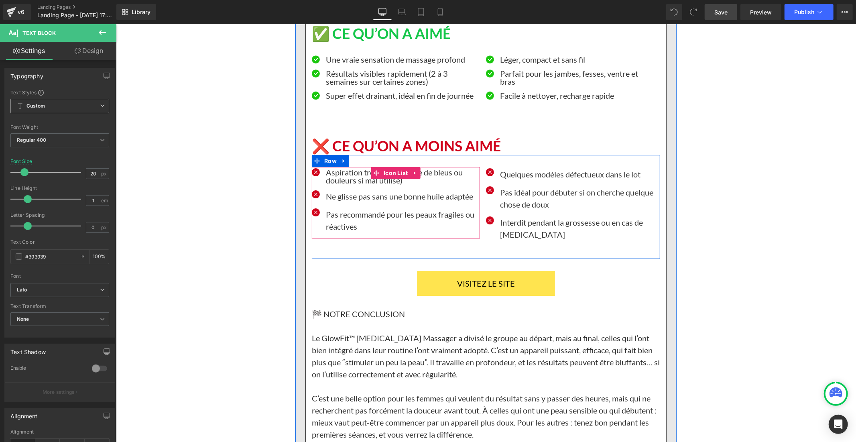
click at [352, 170] on ul "Icon Aspiration très forte (risque de bleus ou douleurs si mal utilisé) Text Bl…" at bounding box center [395, 203] width 168 height 70
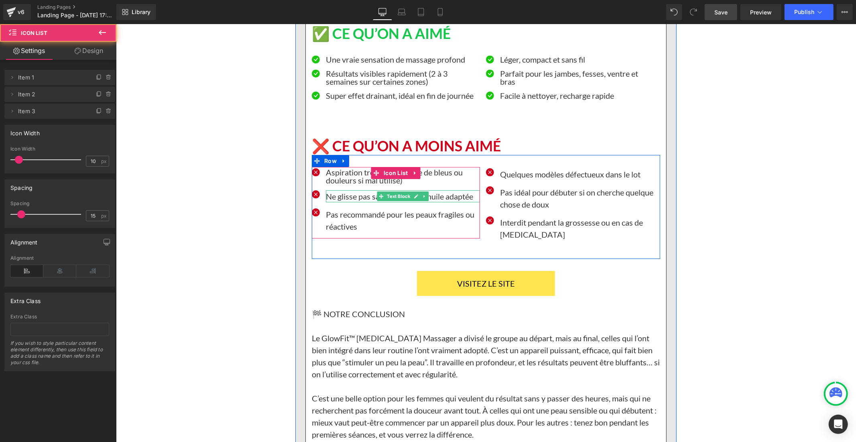
click at [347, 190] on p "Ne glisse pas sans une bonne huile adaptée" at bounding box center [402, 196] width 154 height 12
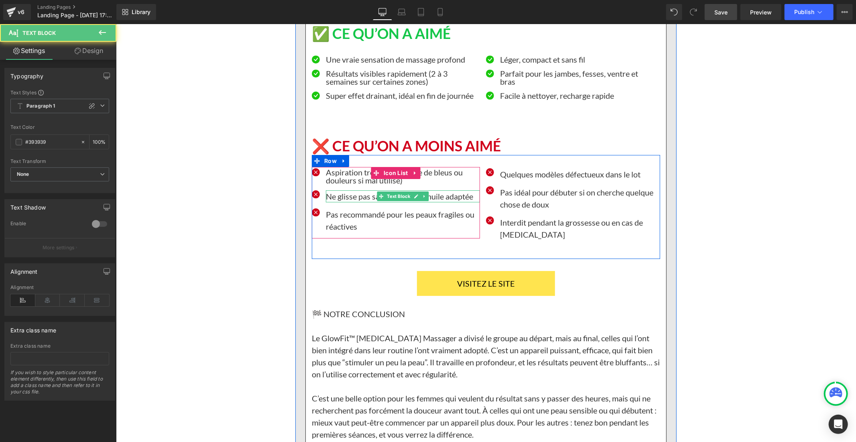
click at [368, 190] on p "Ne glisse pas sans une bonne huile adaptée" at bounding box center [402, 196] width 154 height 12
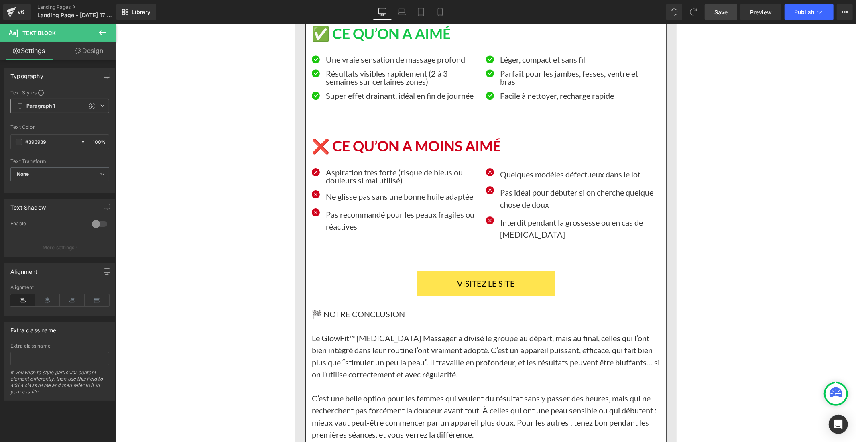
click at [93, 107] on span "Paragraph 1" at bounding box center [59, 106] width 99 height 14
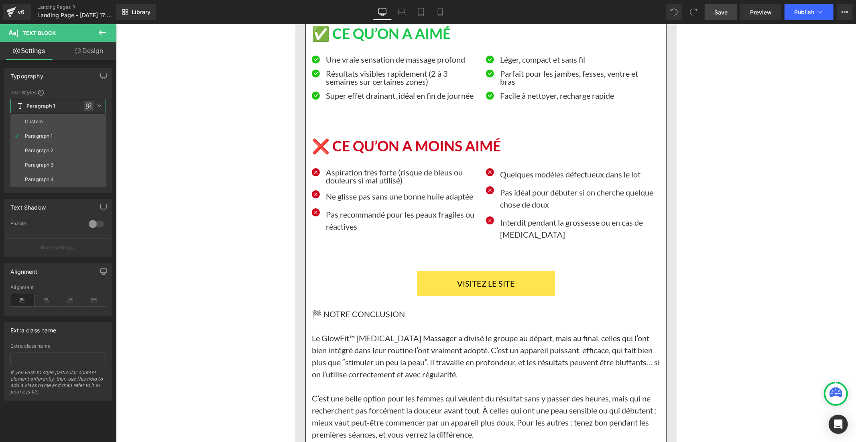
click at [90, 101] on div at bounding box center [89, 106] width 10 height 10
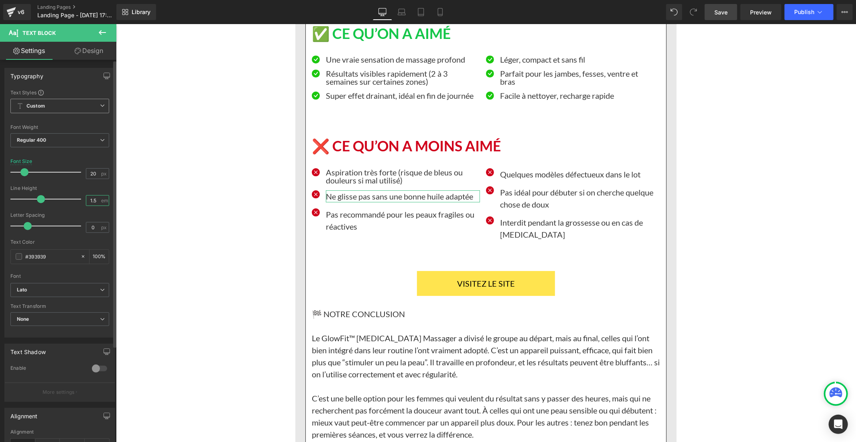
click at [93, 201] on input "1.5" at bounding box center [93, 200] width 14 height 10
type input "1"
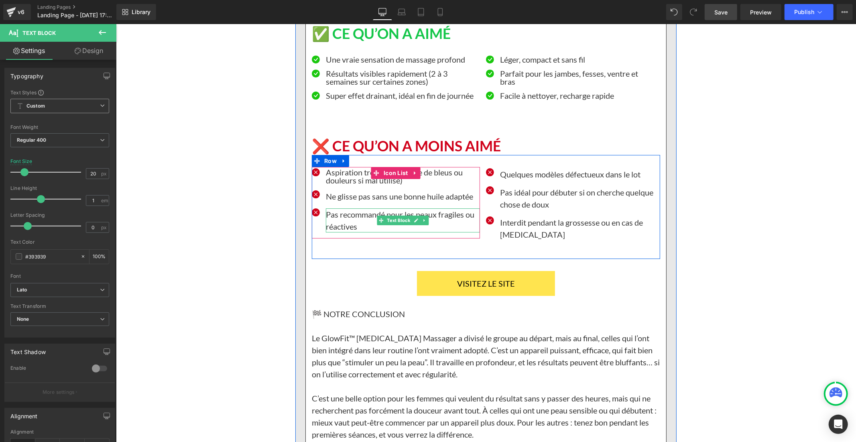
click at [337, 208] on p "Pas recommandé pour les peaux fragiles ou réactives" at bounding box center [402, 220] width 154 height 24
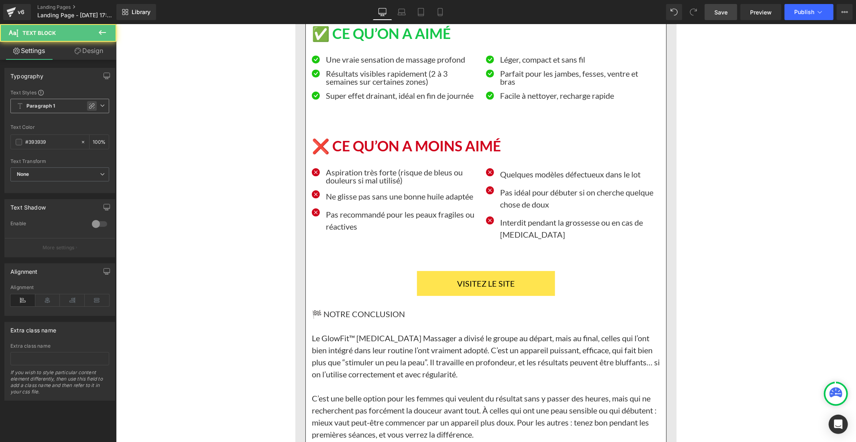
click at [89, 105] on icon at bounding box center [92, 106] width 6 height 6
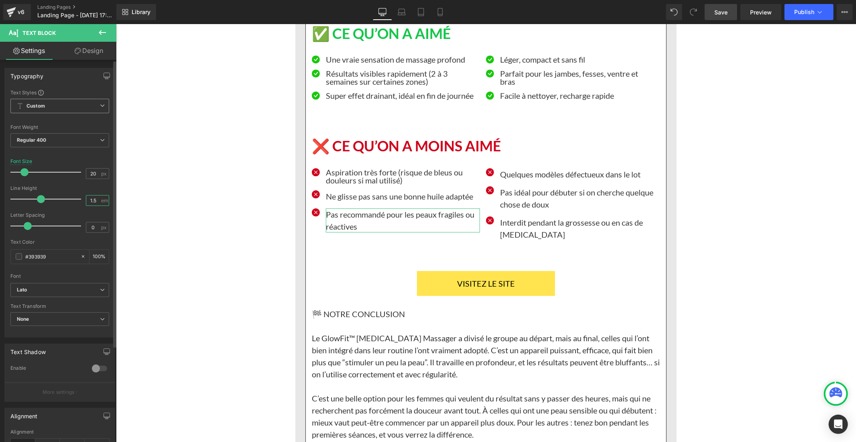
click at [97, 201] on input "1.5" at bounding box center [93, 200] width 14 height 10
type input "1"
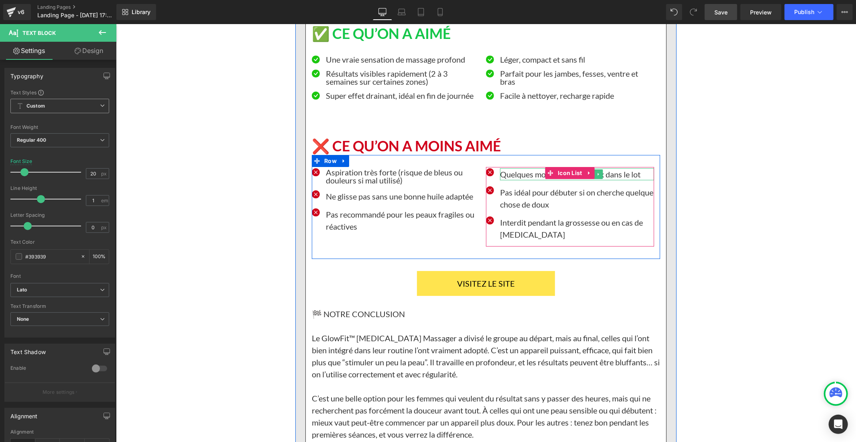
click at [507, 168] on p "Quelques modèles défectueux dans le lot" at bounding box center [576, 174] width 154 height 12
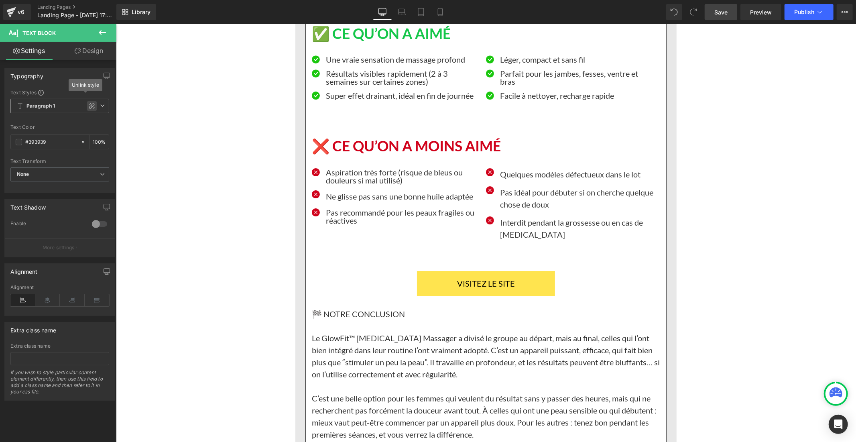
click at [88, 101] on div at bounding box center [92, 106] width 10 height 10
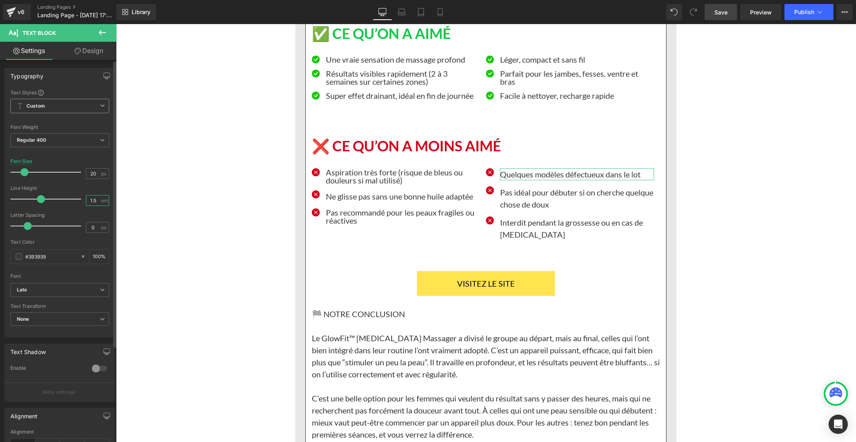
click at [93, 199] on input "1.5" at bounding box center [93, 200] width 14 height 10
type input "1"
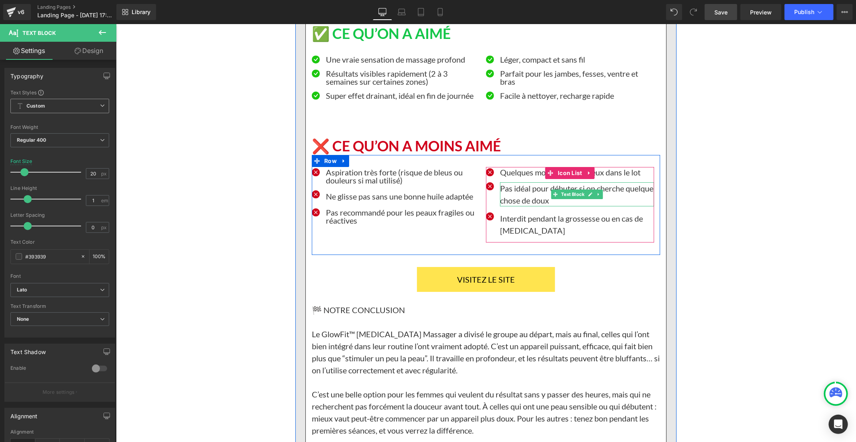
click at [505, 182] on p "Pas idéal pour débuter si on cherche quelque chose de doux" at bounding box center [576, 194] width 154 height 24
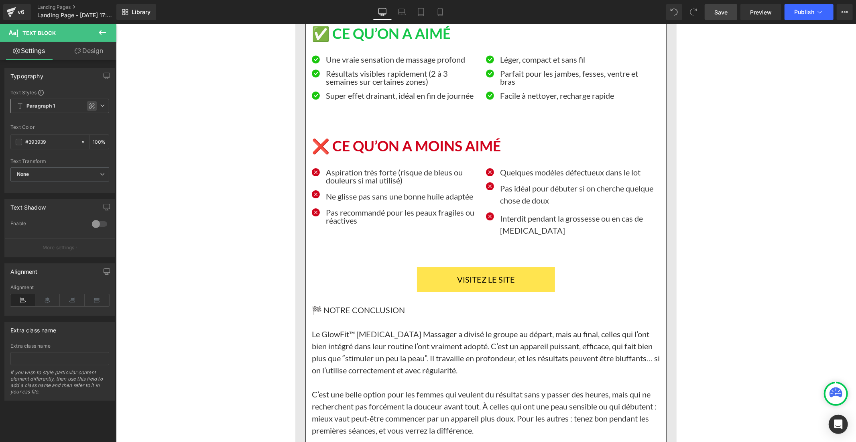
click at [91, 103] on icon at bounding box center [92, 106] width 6 height 6
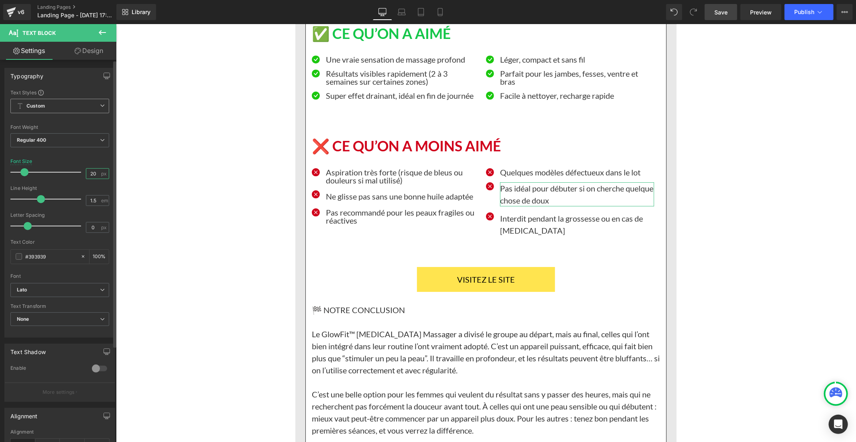
click at [93, 175] on input "20" at bounding box center [93, 173] width 14 height 10
click at [95, 199] on input "1.5" at bounding box center [93, 200] width 14 height 10
type input "1"
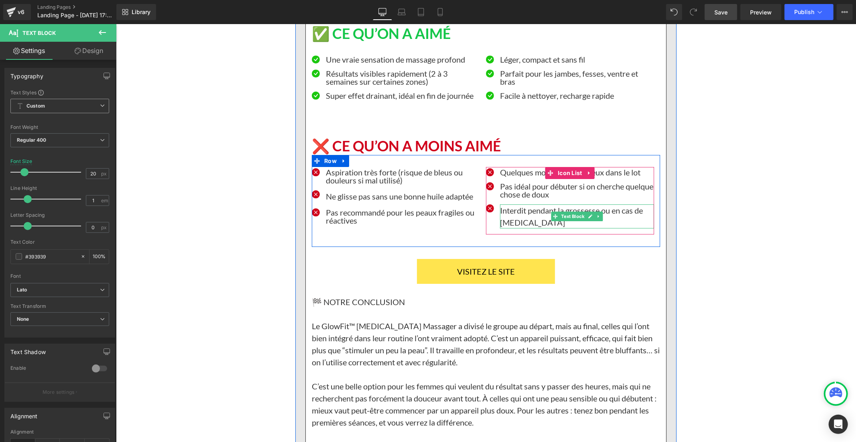
click at [508, 204] on p "Interdit pendant la grossesse ou en cas de [MEDICAL_DATA]" at bounding box center [576, 216] width 154 height 24
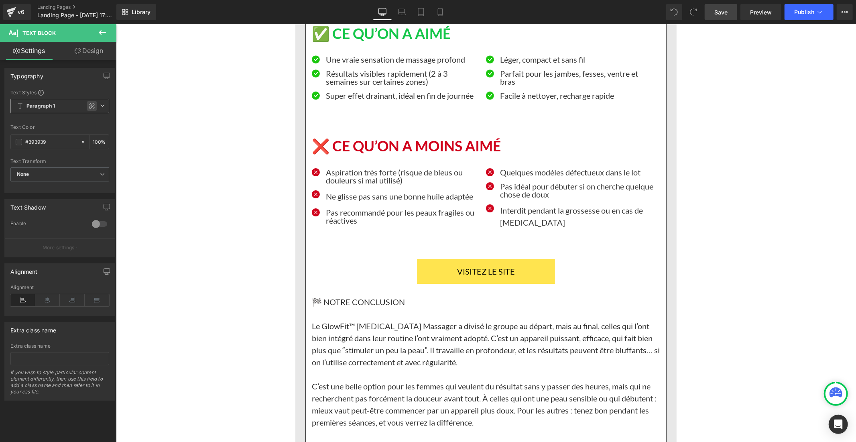
click at [89, 105] on icon at bounding box center [92, 106] width 6 height 6
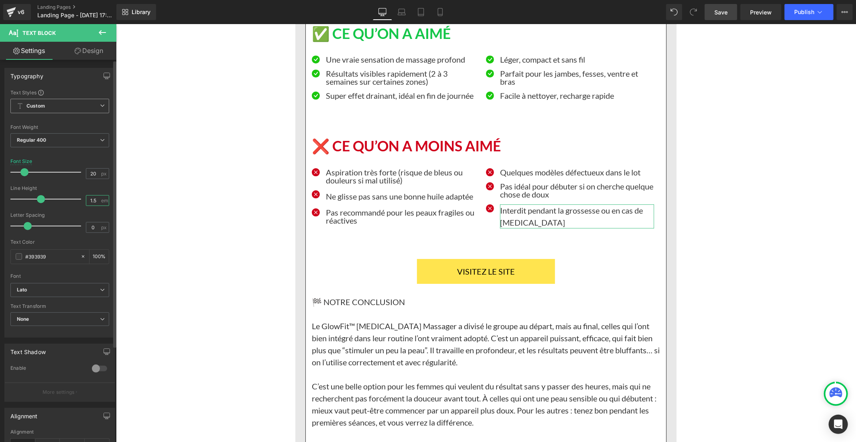
click at [94, 201] on input "1.5" at bounding box center [93, 200] width 14 height 10
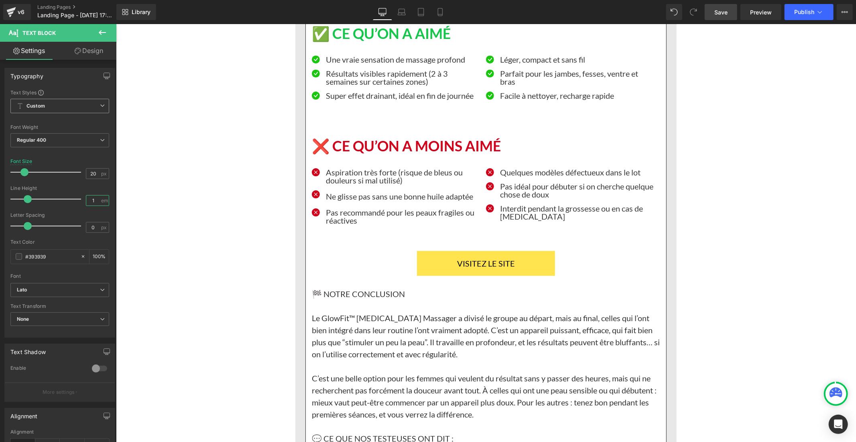
type input "1"
drag, startPoint x: 722, startPoint y: 9, endPoint x: 321, endPoint y: 315, distance: 504.6
click at [722, 9] on span "Save" at bounding box center [720, 12] width 13 height 8
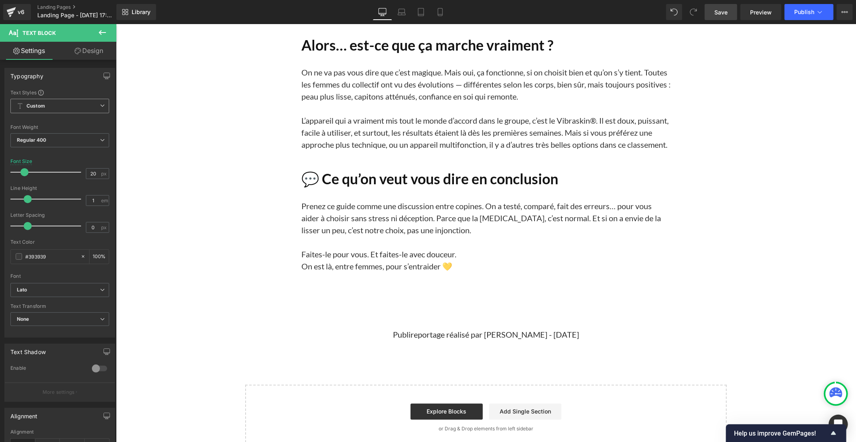
scroll to position [9324, 0]
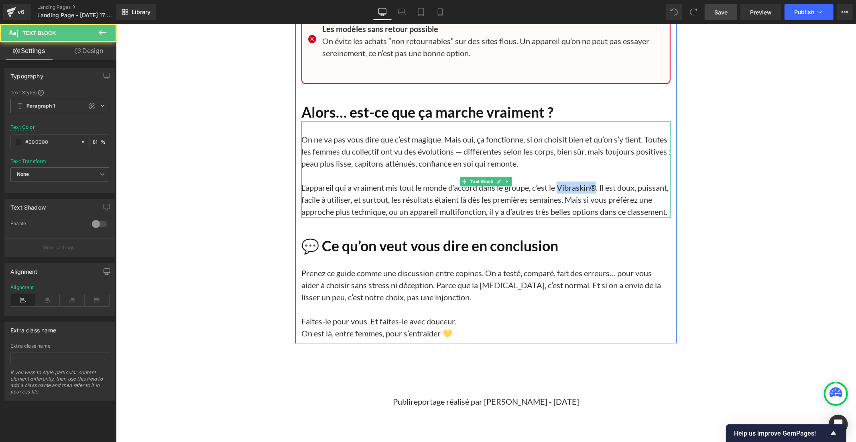
drag, startPoint x: 590, startPoint y: 140, endPoint x: 597, endPoint y: 138, distance: 7.5
click at [597, 181] on p "L’appareil qui a vraiment mis tout le monde d’accord dans le groupe, c’est le V…" at bounding box center [485, 199] width 369 height 36
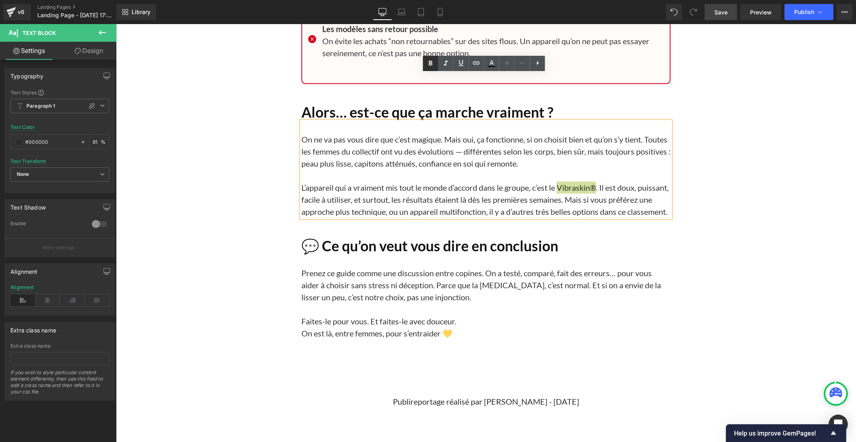
drag, startPoint x: 431, startPoint y: 59, endPoint x: 361, endPoint y: 91, distance: 76.3
click at [431, 59] on icon at bounding box center [431, 64] width 10 height 10
click at [483, 169] on p at bounding box center [485, 175] width 369 height 12
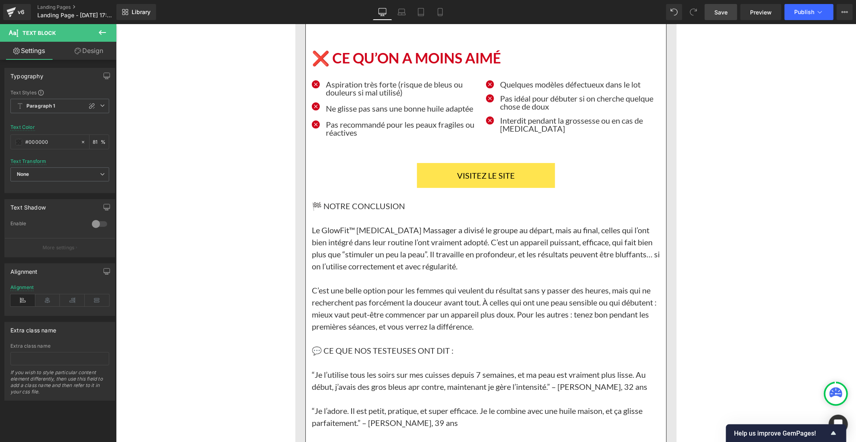
scroll to position [7274, 0]
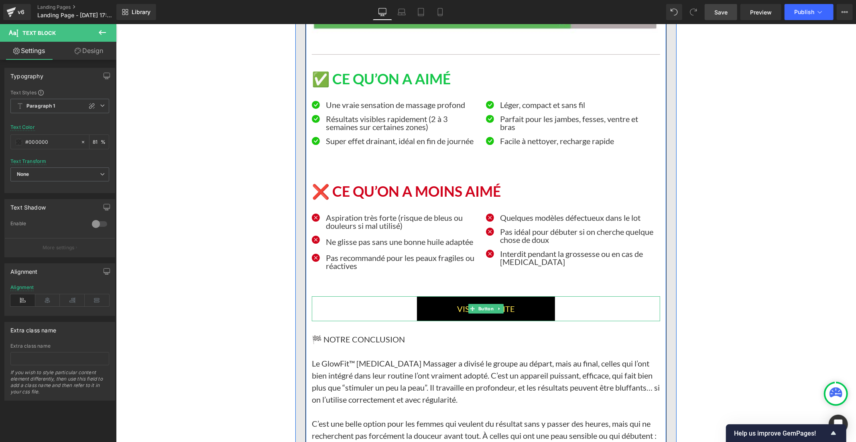
click at [444, 296] on link "VISITEZ LE SITE" at bounding box center [485, 308] width 138 height 25
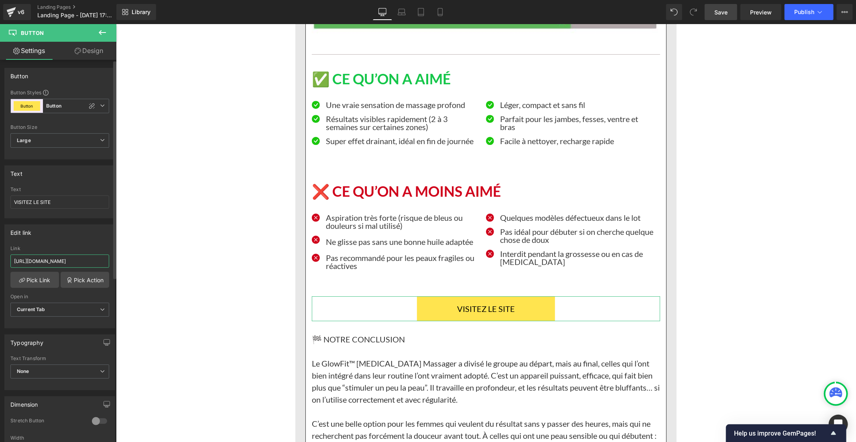
click at [66, 258] on input "[URL][DOMAIN_NAME]" at bounding box center [59, 260] width 99 height 13
type input "[URL][DOMAIN_NAME]"
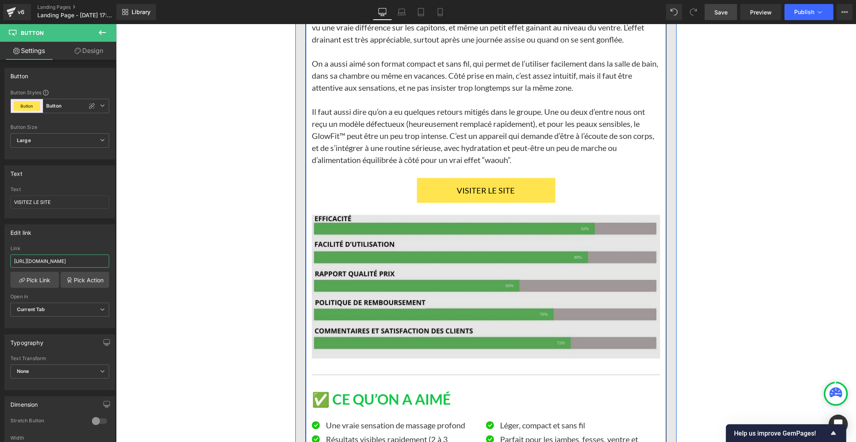
scroll to position [6873, 0]
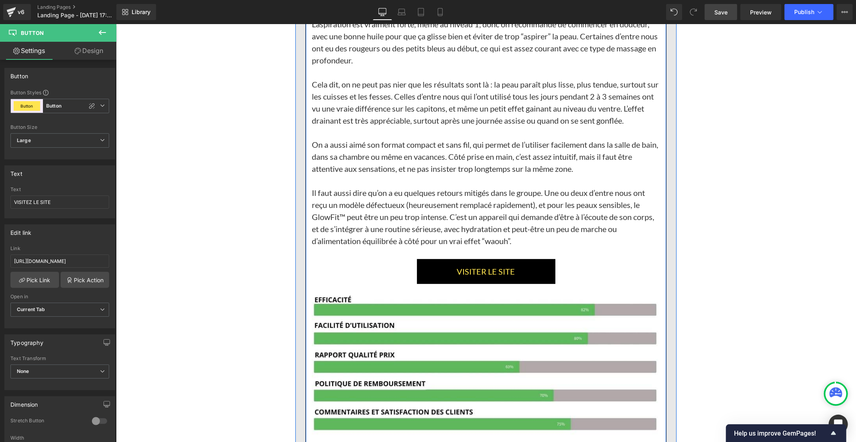
click at [423, 258] on link "VISITER LE SITE" at bounding box center [485, 270] width 138 height 25
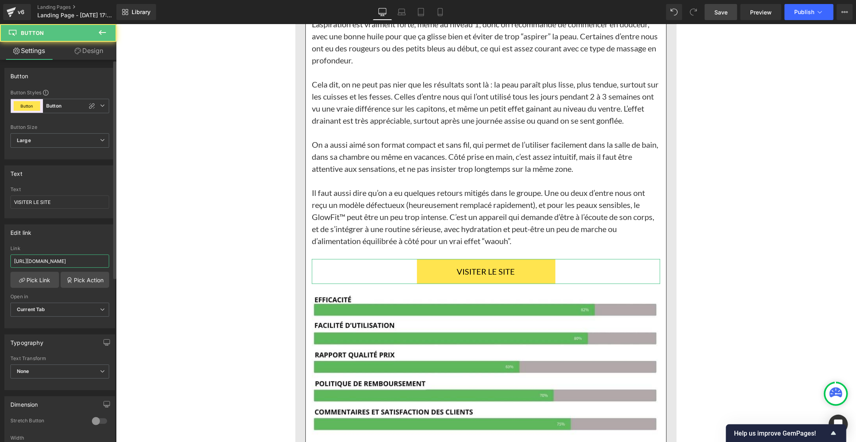
click at [47, 257] on input "[URL][DOMAIN_NAME]" at bounding box center [59, 260] width 99 height 13
type input "[URL][DOMAIN_NAME]"
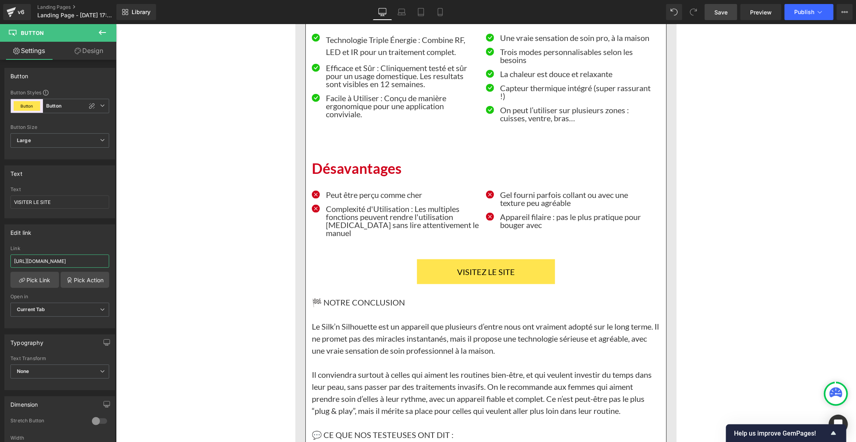
scroll to position [5981, 0]
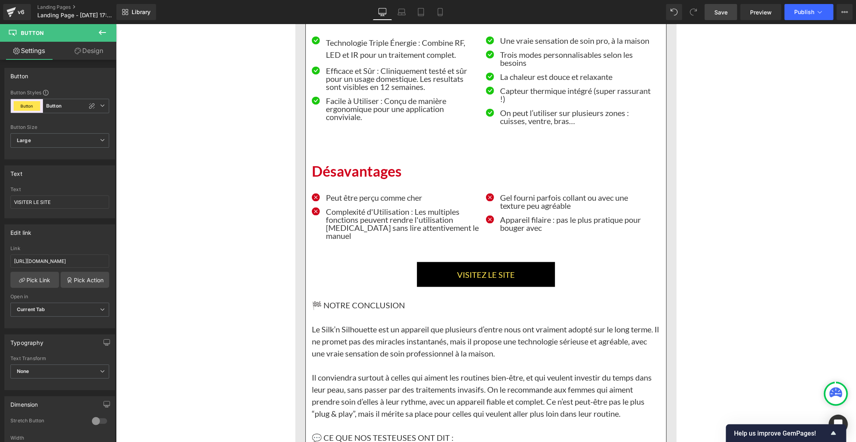
click at [420, 262] on link "VISITEZ LE SITE" at bounding box center [485, 274] width 138 height 25
click at [87, 264] on input "[URL][DOMAIN_NAME]" at bounding box center [59, 260] width 99 height 13
type input "[URL][DOMAIN_NAME]"
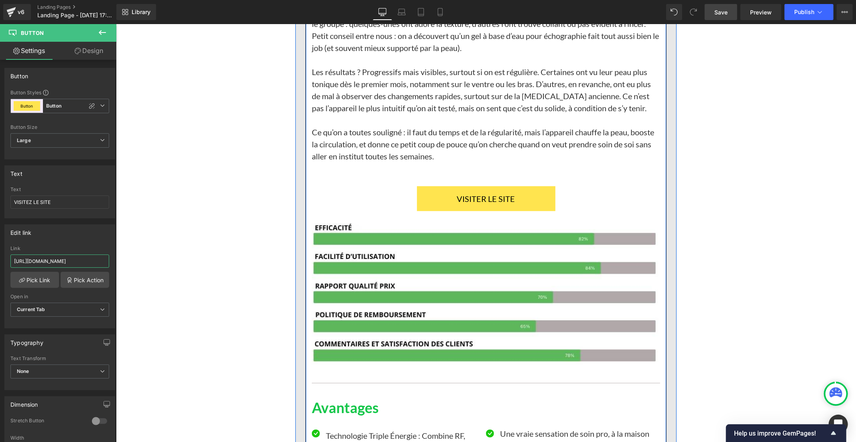
scroll to position [5446, 0]
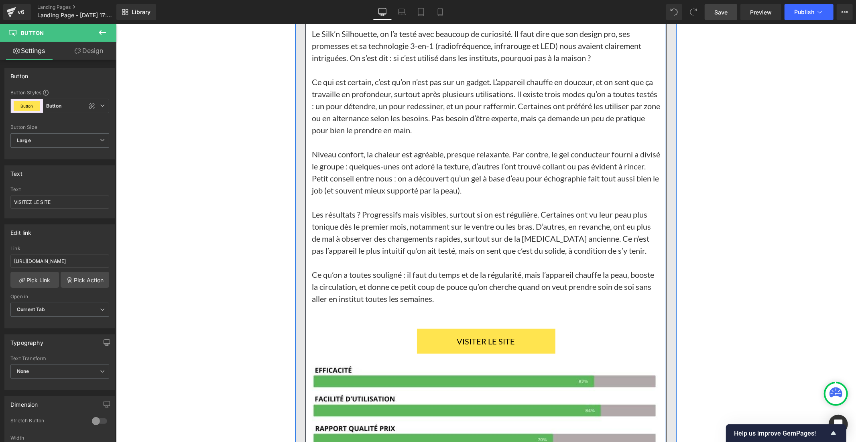
click at [420, 328] on link "VISITER LE SITE" at bounding box center [485, 340] width 138 height 25
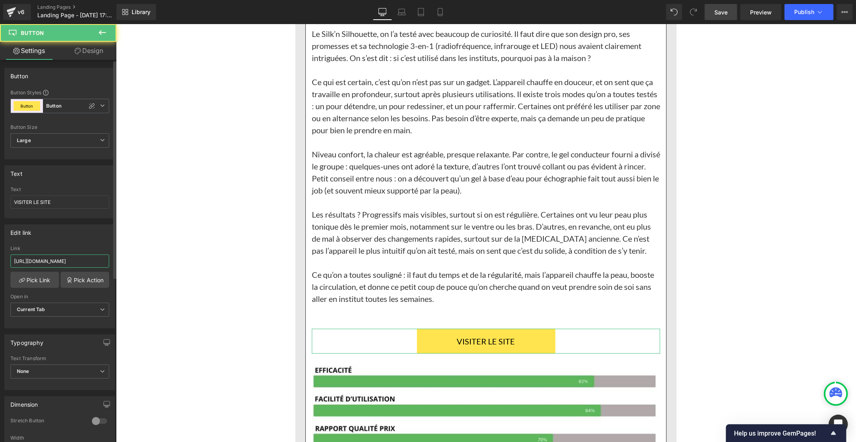
click at [77, 263] on input "[URL][DOMAIN_NAME]" at bounding box center [59, 260] width 99 height 13
paste input "[DOMAIN_NAME][URL]"
type input "[URL][DOMAIN_NAME]"
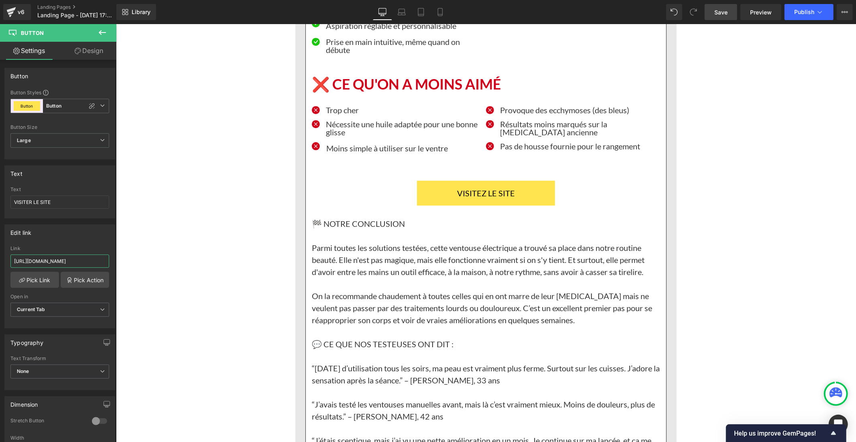
scroll to position [4644, 0]
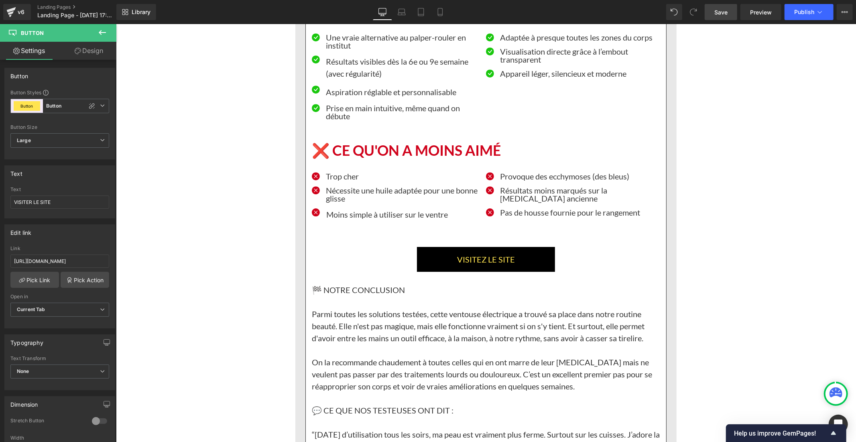
click at [459, 246] on link "VISITEZ LE SITE" at bounding box center [485, 258] width 138 height 25
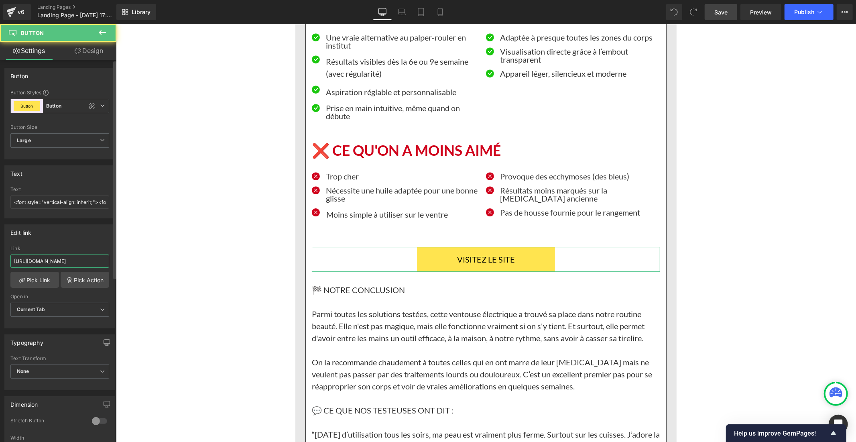
click at [67, 257] on input "[URL][DOMAIN_NAME]" at bounding box center [59, 260] width 99 height 13
type input "[URL][DOMAIN_NAME]"
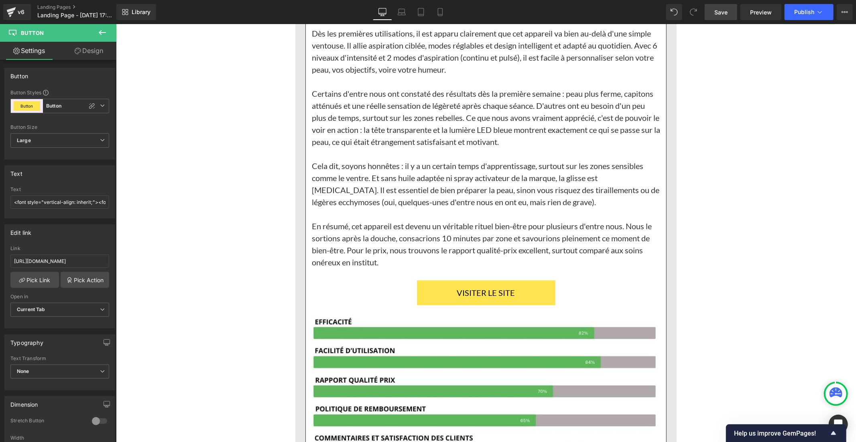
click at [434, 280] on link "VISITER LE SITE" at bounding box center [485, 292] width 138 height 25
click at [51, 261] on input "[URL][DOMAIN_NAME]" at bounding box center [59, 260] width 99 height 13
paste input "[DOMAIN_NAME][URL]"
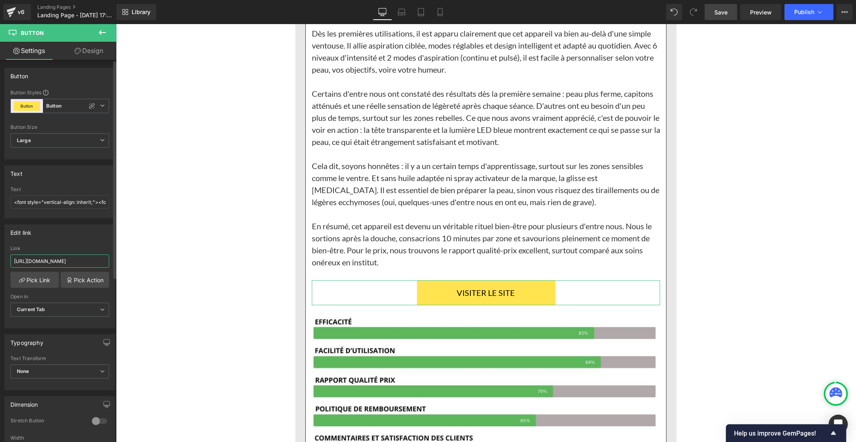
type input "[URL][DOMAIN_NAME]"
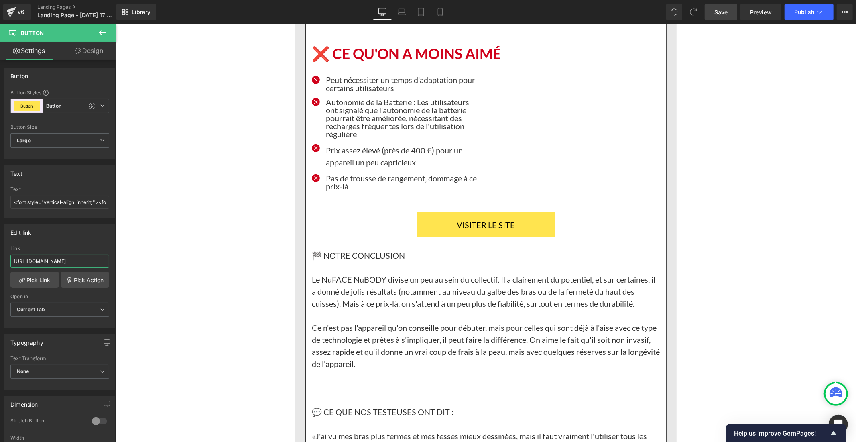
scroll to position [3173, 0]
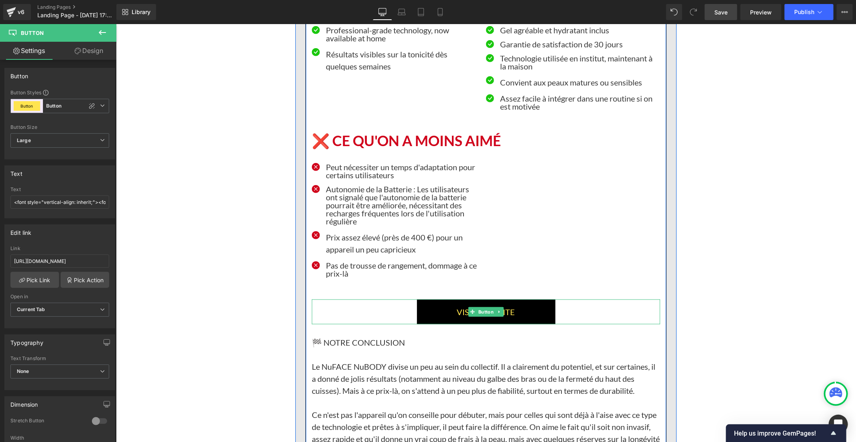
click at [434, 299] on link "VISITER LE SITE" at bounding box center [485, 311] width 138 height 25
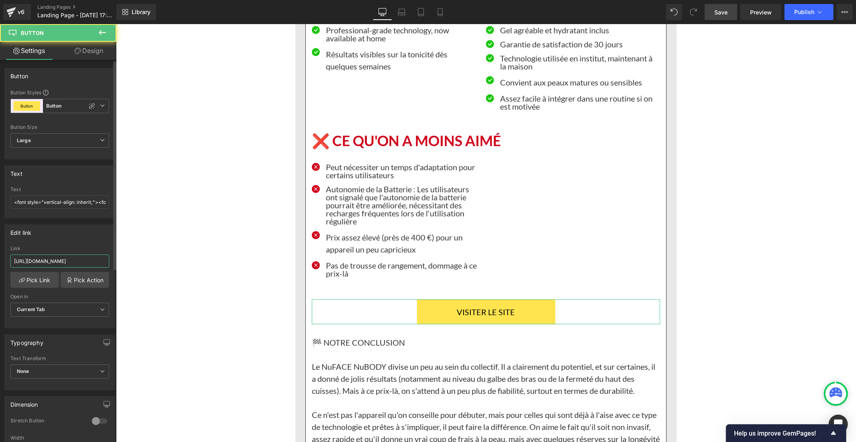
click at [63, 260] on input "[URL][DOMAIN_NAME]" at bounding box center [59, 260] width 99 height 13
type input "[URL][DOMAIN_NAME]"
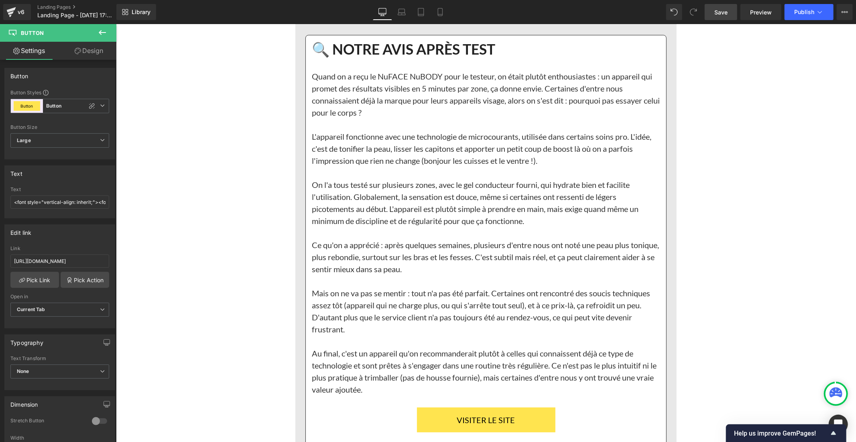
click at [422, 407] on link "VISITER LE SITE" at bounding box center [485, 419] width 138 height 25
click at [78, 257] on input "[URL][DOMAIN_NAME]" at bounding box center [59, 260] width 99 height 13
type input "[URL][DOMAIN_NAME]"
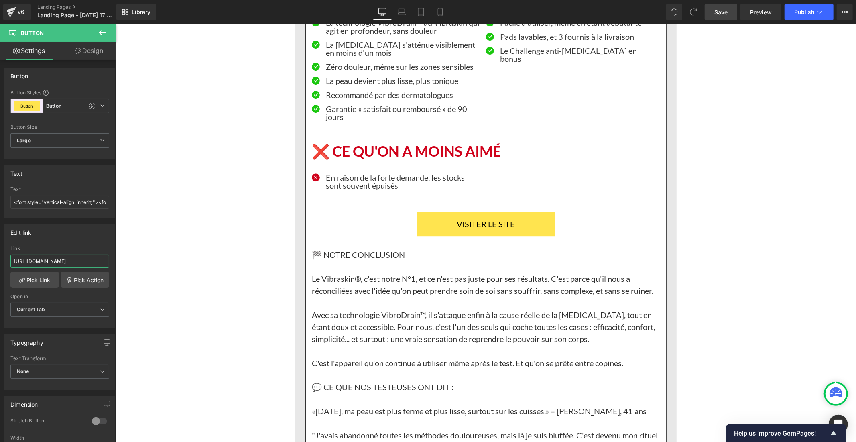
scroll to position [1702, 0]
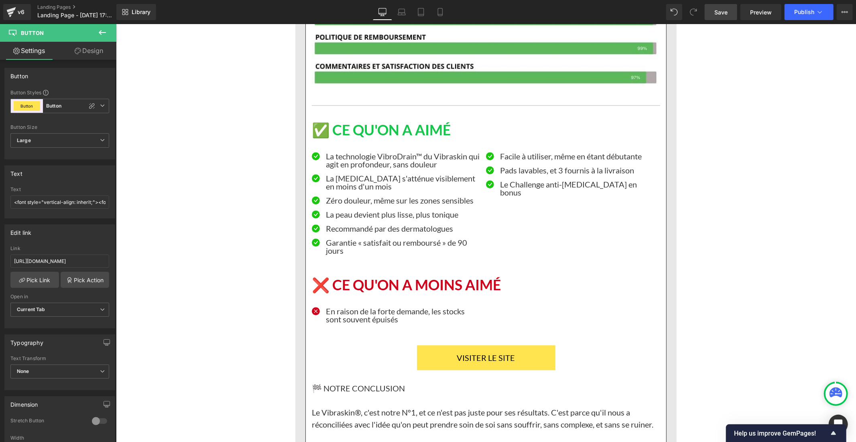
click at [426, 345] on link "VISITER LE SITE" at bounding box center [485, 357] width 138 height 25
click at [61, 264] on input "[URL][DOMAIN_NAME]" at bounding box center [59, 260] width 99 height 13
click at [427, 109] on hr at bounding box center [485, 107] width 348 height 4
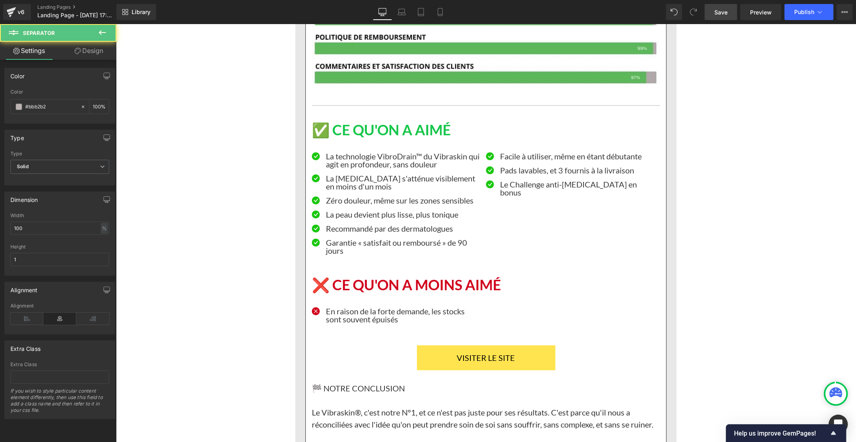
scroll to position [1301, 0]
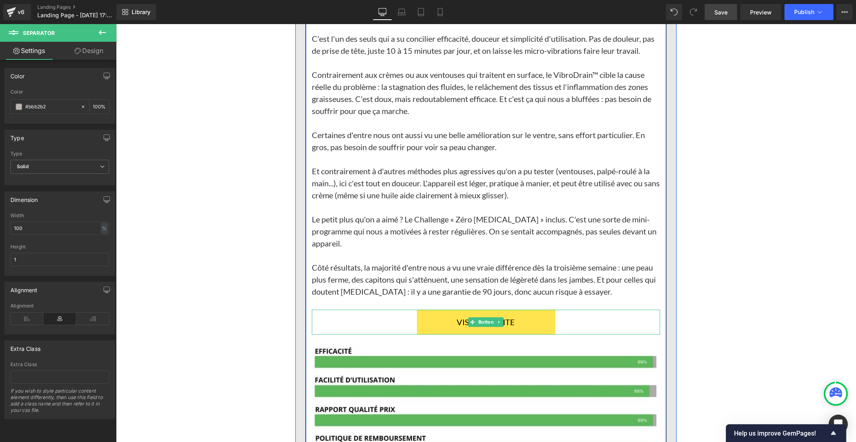
click at [449, 309] on link "VISITER LE SITE" at bounding box center [485, 321] width 138 height 25
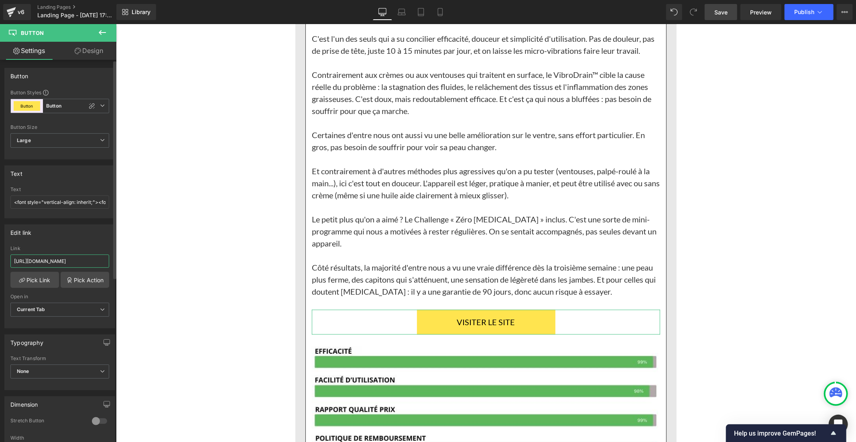
click at [57, 264] on input "[URL][DOMAIN_NAME]" at bounding box center [59, 260] width 99 height 13
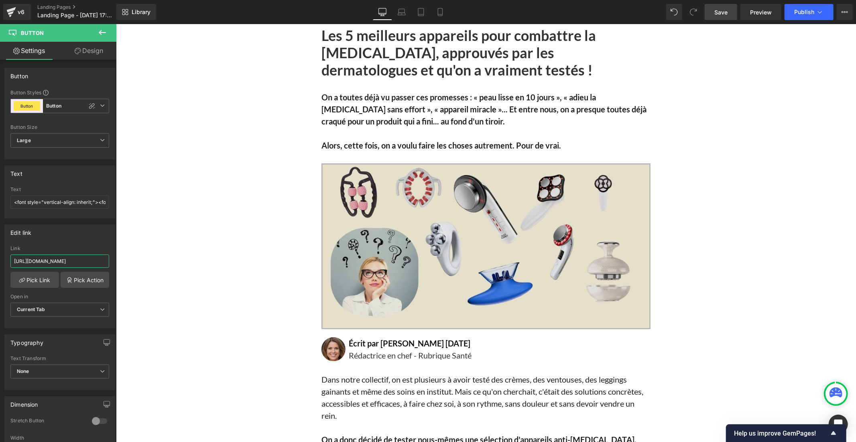
scroll to position [134, 0]
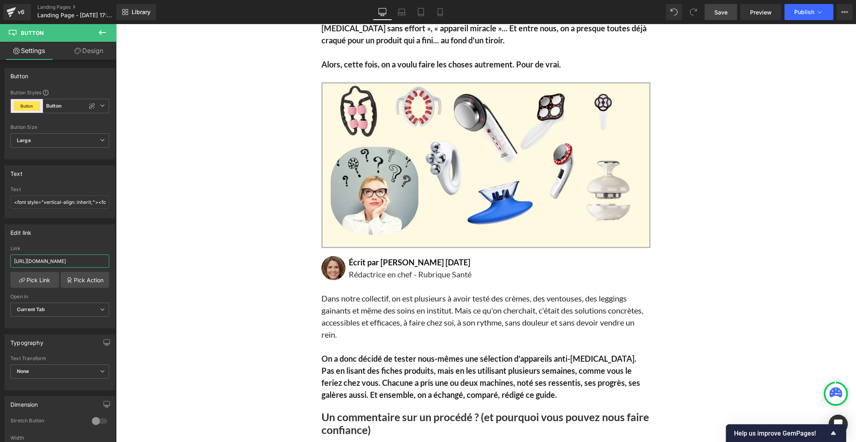
type input "[URL][DOMAIN_NAME]"
click at [720, 12] on span "Save" at bounding box center [720, 12] width 13 height 8
click at [800, 10] on span "Publish" at bounding box center [804, 12] width 20 height 6
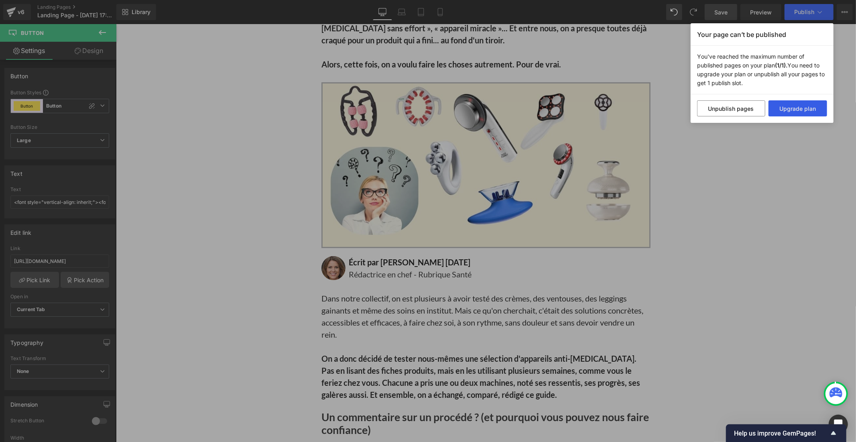
click at [783, 110] on button "Upgrade plan" at bounding box center [797, 108] width 59 height 16
